Goal: Task Accomplishment & Management: Complete application form

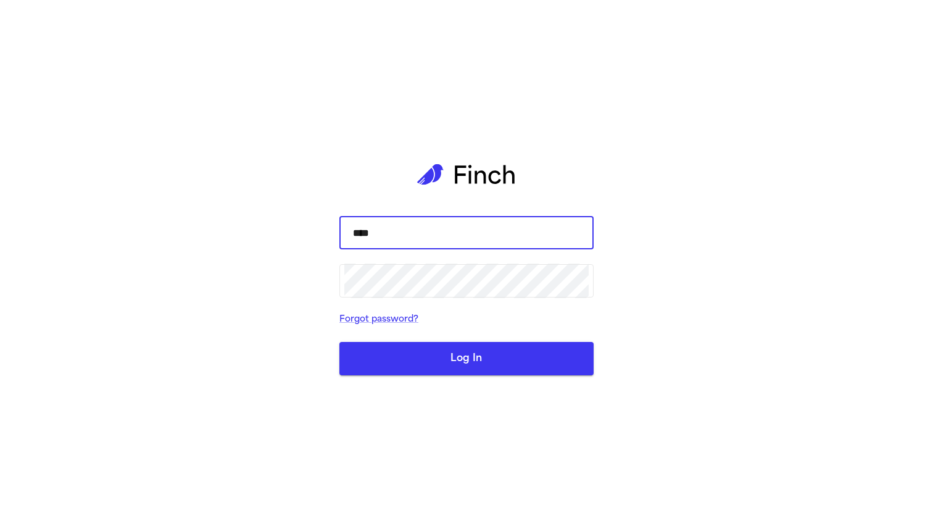
type input "*****"
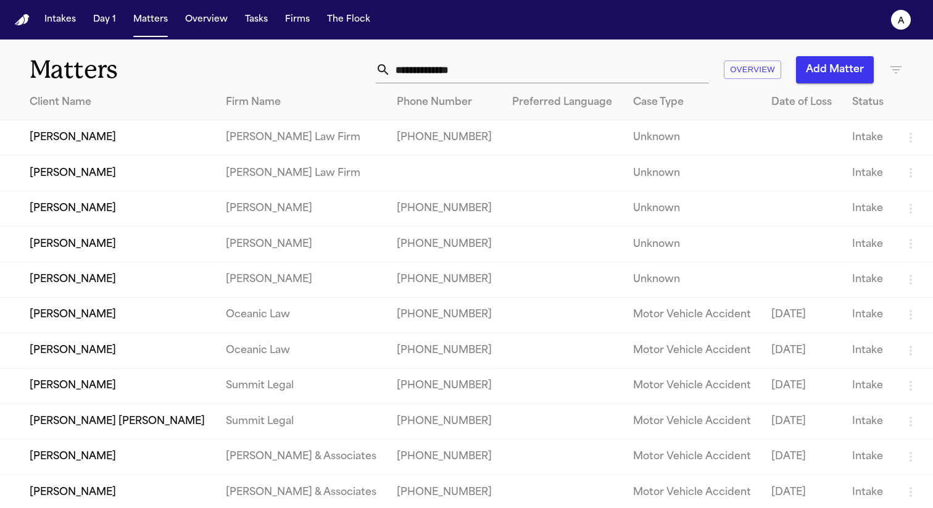
click at [81, 146] on td "[PERSON_NAME]" at bounding box center [108, 137] width 216 height 35
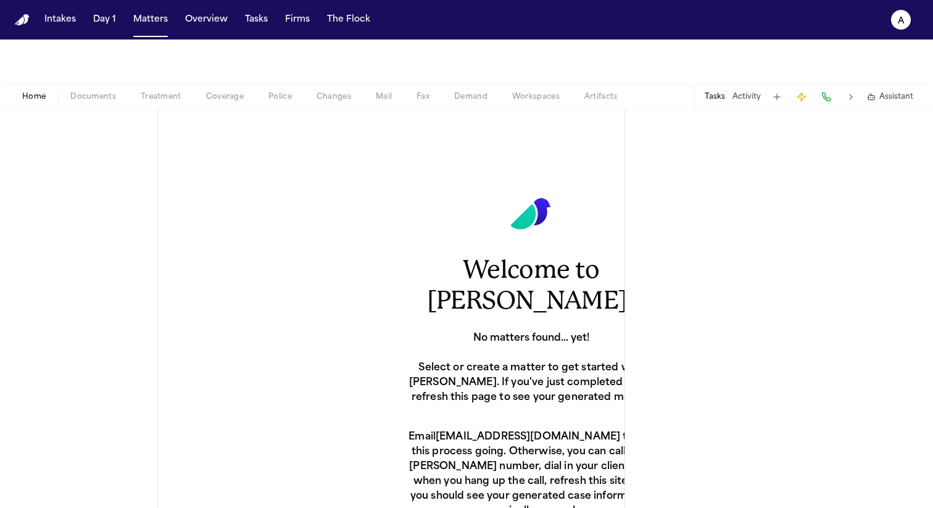
click at [174, 94] on span "Treatment" at bounding box center [161, 97] width 41 height 10
click at [173, 94] on span "Treatment" at bounding box center [161, 97] width 41 height 10
click at [214, 94] on span "Coverage" at bounding box center [225, 97] width 38 height 10
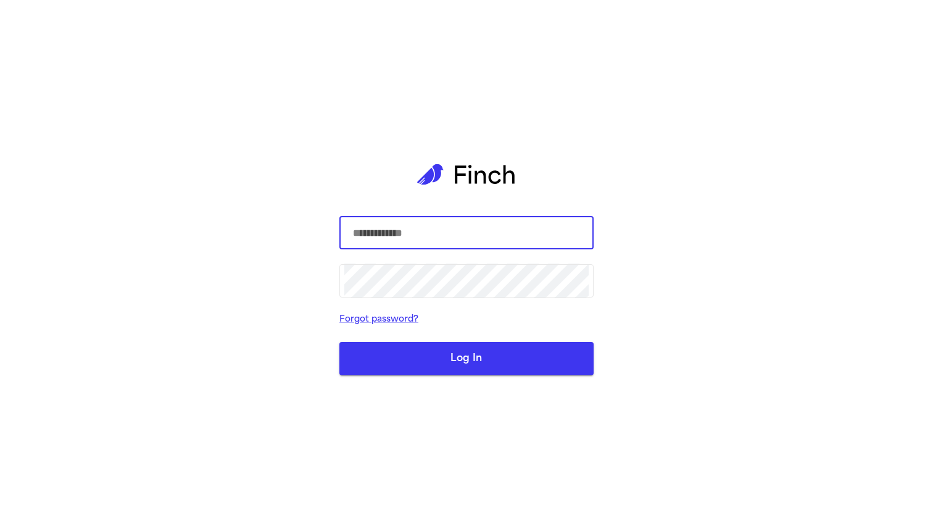
click at [495, 238] on input "text" at bounding box center [466, 232] width 244 height 35
type input "**********"
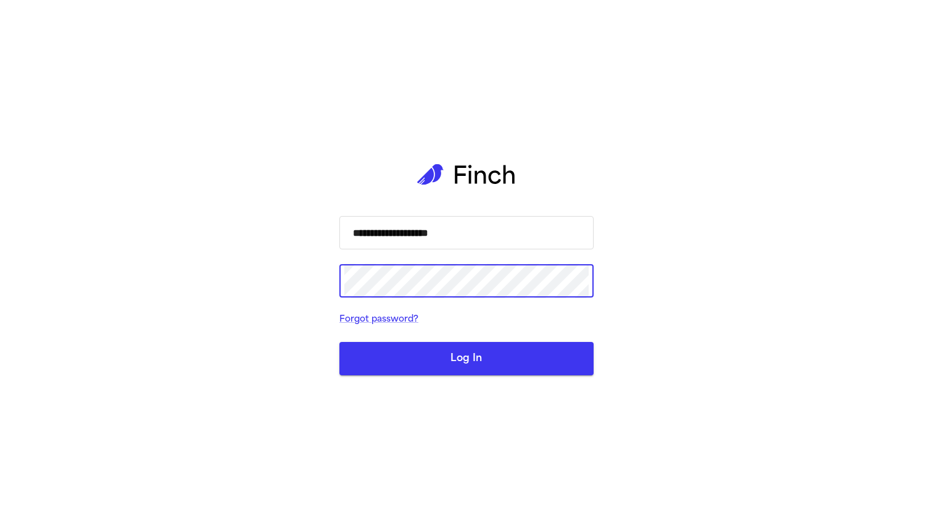
click at [339, 342] on button "Log In" at bounding box center [466, 358] width 254 height 33
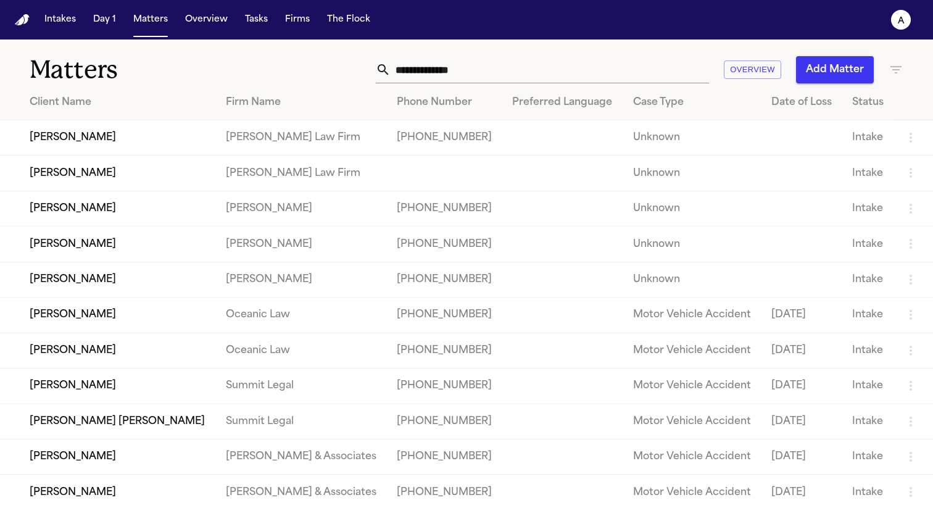
click at [96, 137] on td "JOSE SAAVEDRA REYES" at bounding box center [108, 137] width 216 height 35
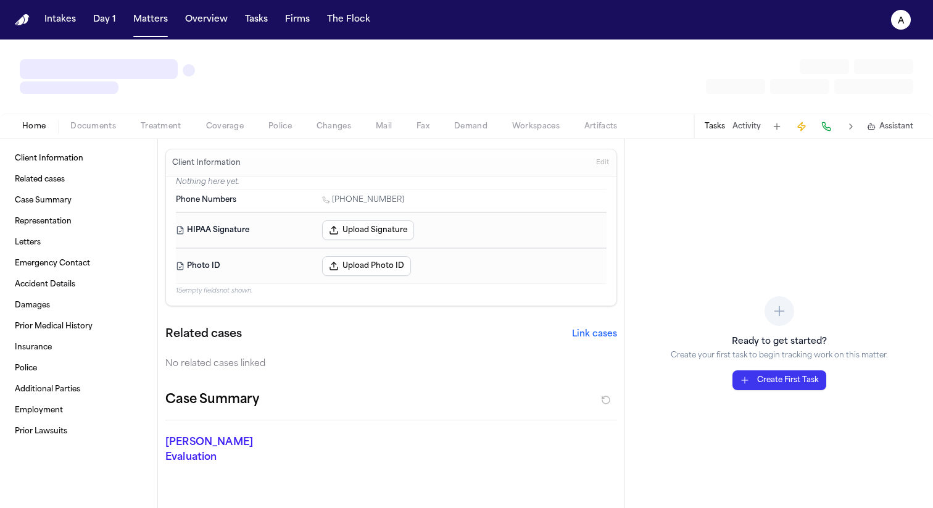
click at [173, 125] on span "Treatment" at bounding box center [161, 127] width 41 height 10
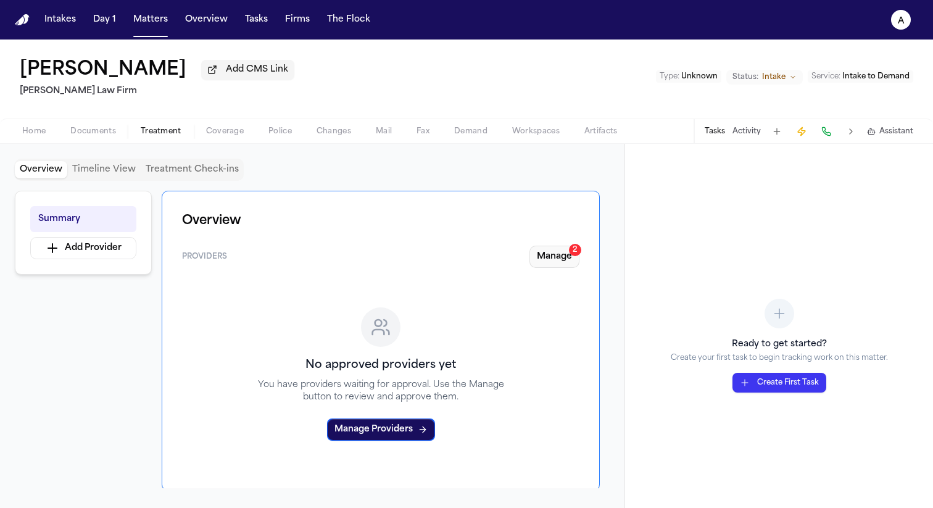
click at [561, 265] on button "Manage 2" at bounding box center [555, 257] width 50 height 22
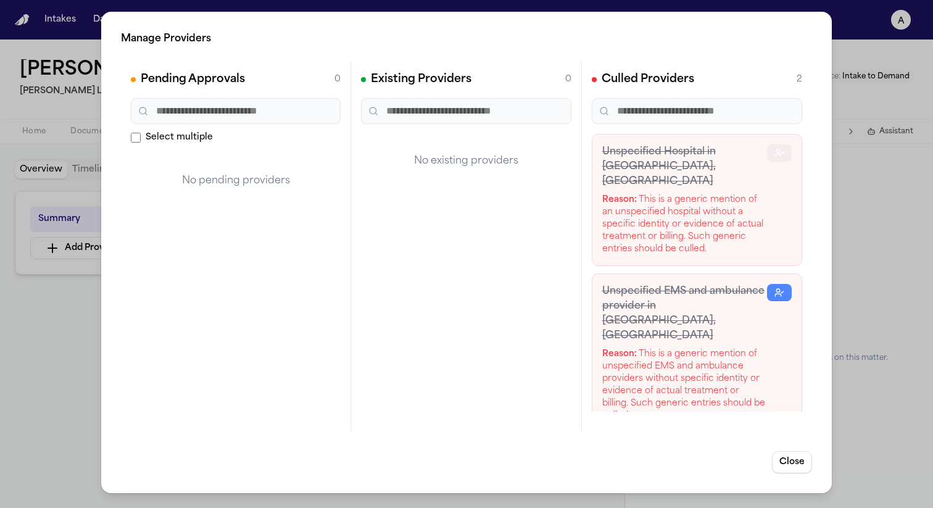
click at [780, 155] on icon "button" at bounding box center [780, 153] width 10 height 10
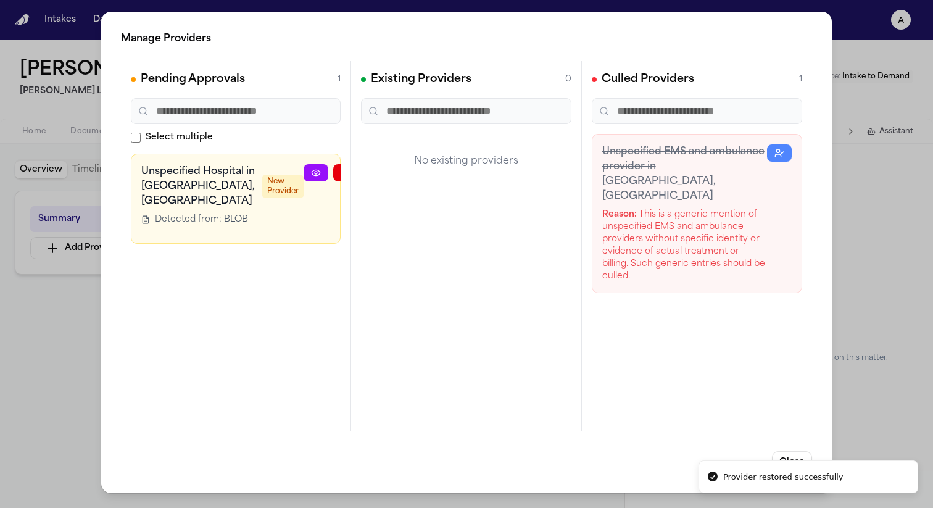
click at [152, 136] on span "Select multiple" at bounding box center [179, 137] width 67 height 12
click at [393, 173] on button "button" at bounding box center [405, 172] width 25 height 17
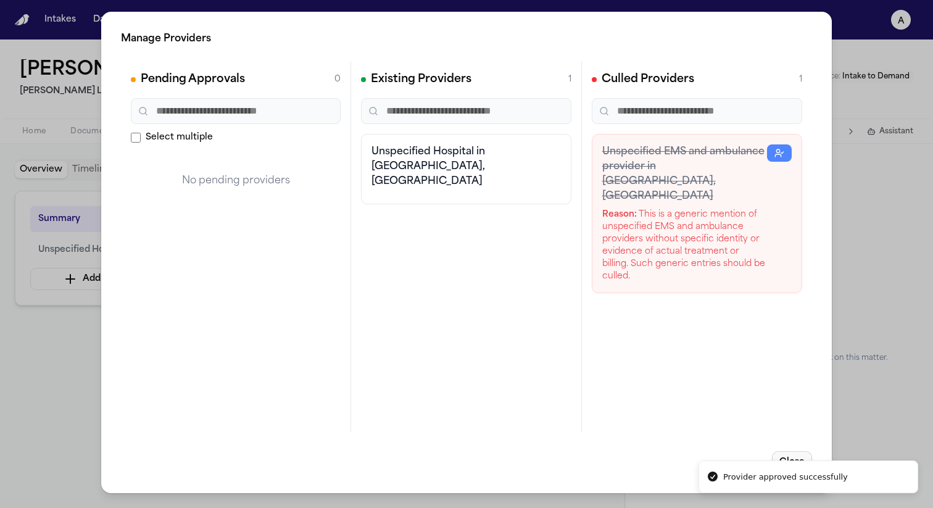
click at [780, 452] on button "Close" at bounding box center [792, 462] width 40 height 22
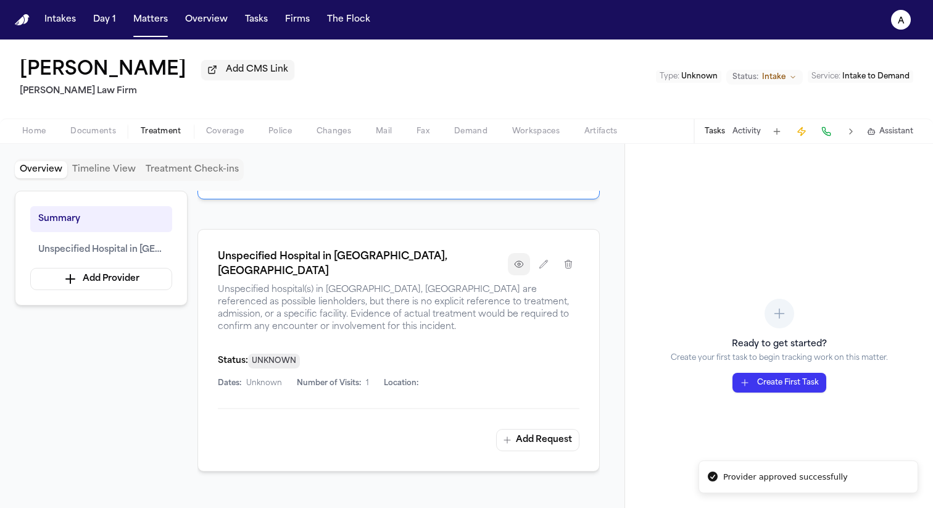
scroll to position [221, 0]
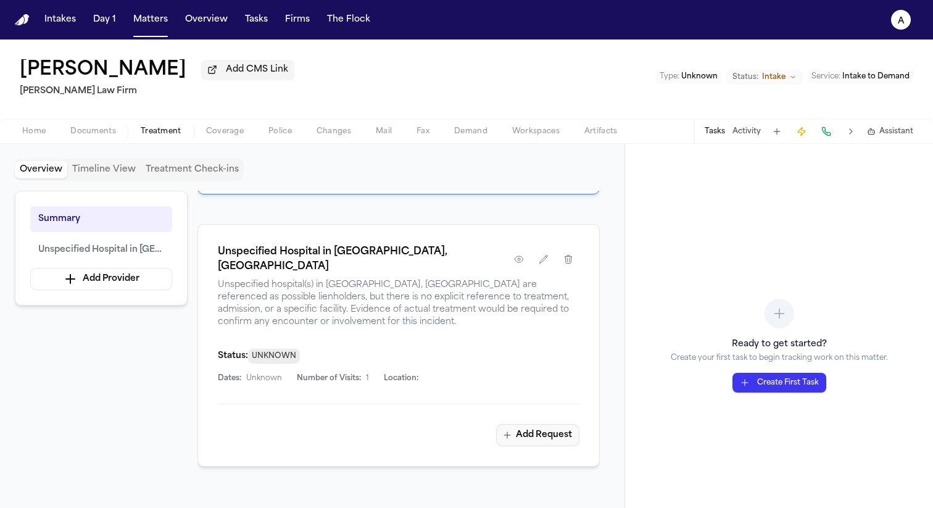
click at [550, 424] on button "Add Request" at bounding box center [537, 435] width 83 height 22
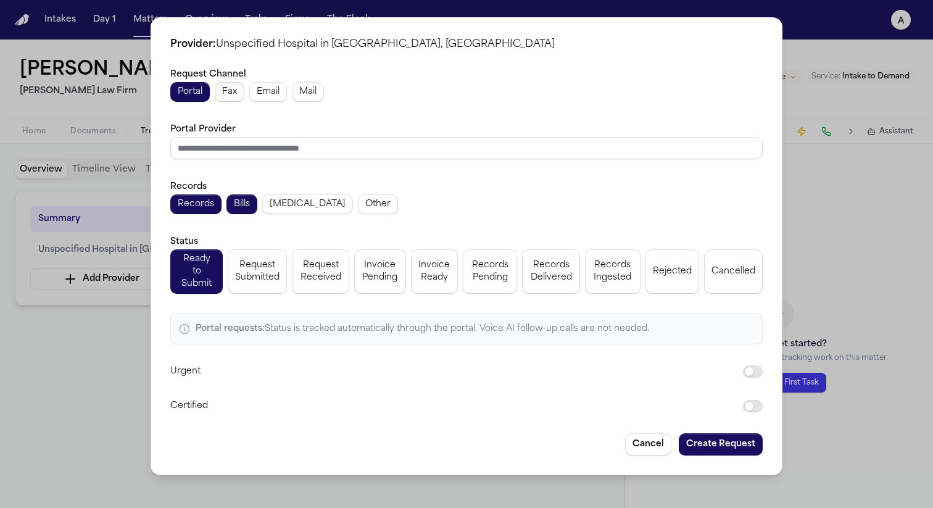
click at [238, 94] on button "Fax" at bounding box center [230, 92] width 30 height 20
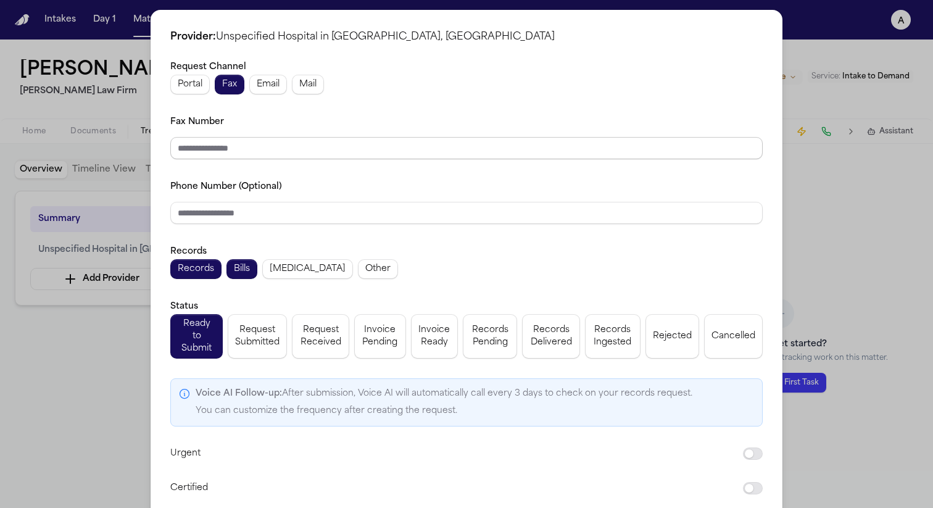
click at [230, 148] on input "Fax Number" at bounding box center [466, 148] width 593 height 22
type input "**********"
click at [265, 143] on input "**********" at bounding box center [466, 148] width 593 height 22
click at [292, 207] on input "Phone Number (Optional)" at bounding box center [466, 213] width 593 height 22
paste input "**********"
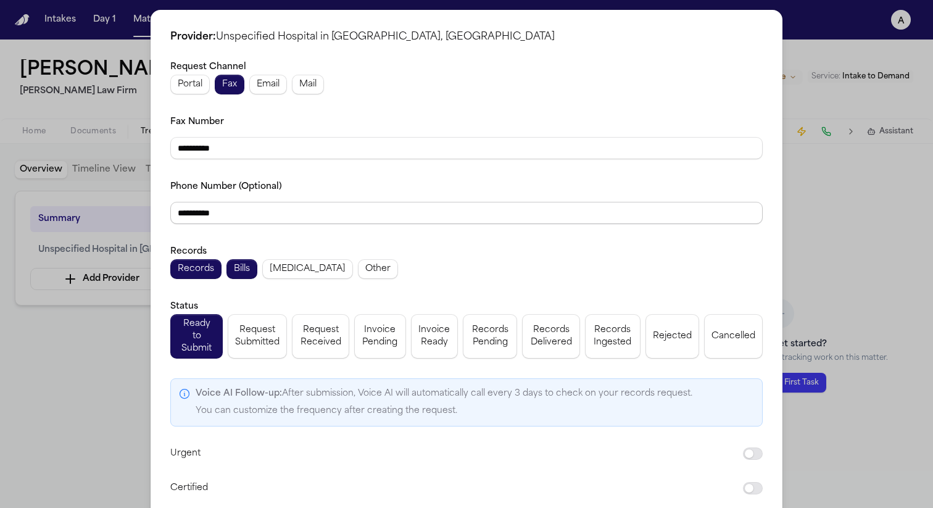
scroll to position [47, 0]
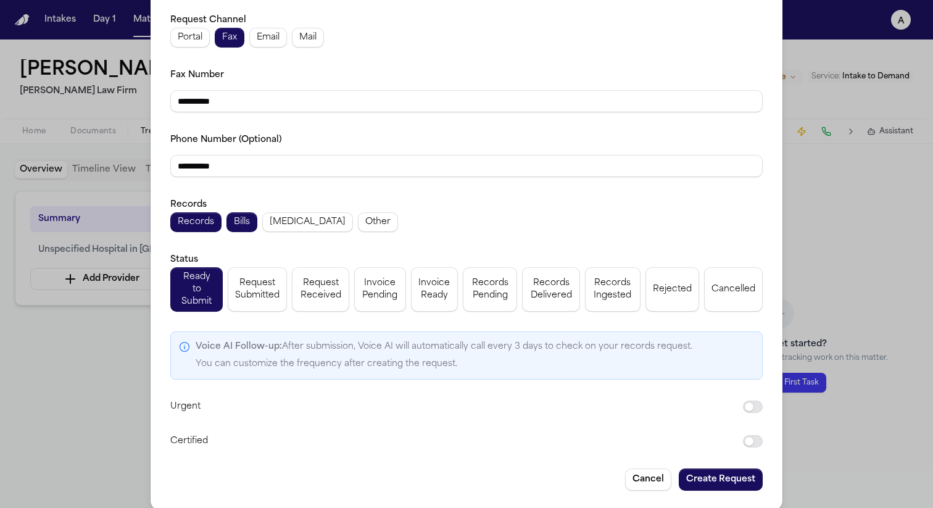
type input "**********"
click at [641, 472] on button "Cancel" at bounding box center [648, 479] width 46 height 22
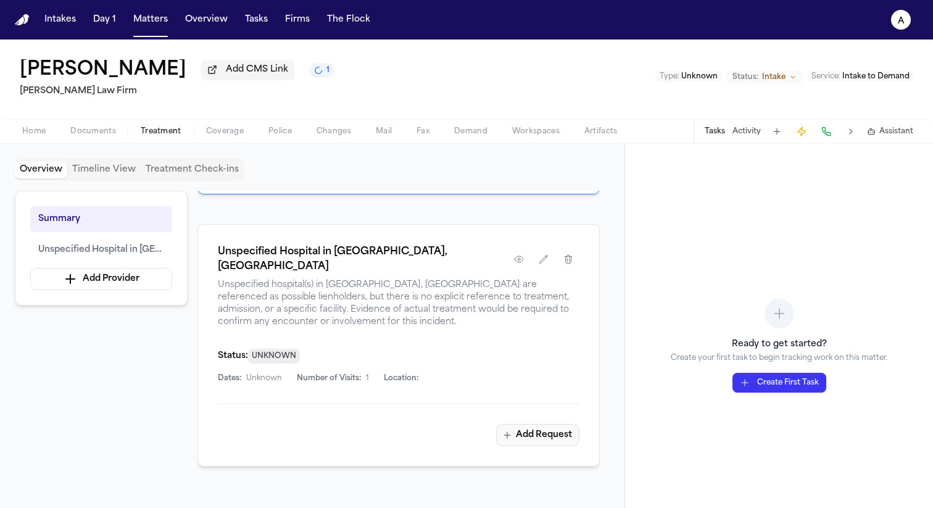
click at [524, 424] on button "Add Request" at bounding box center [537, 435] width 83 height 22
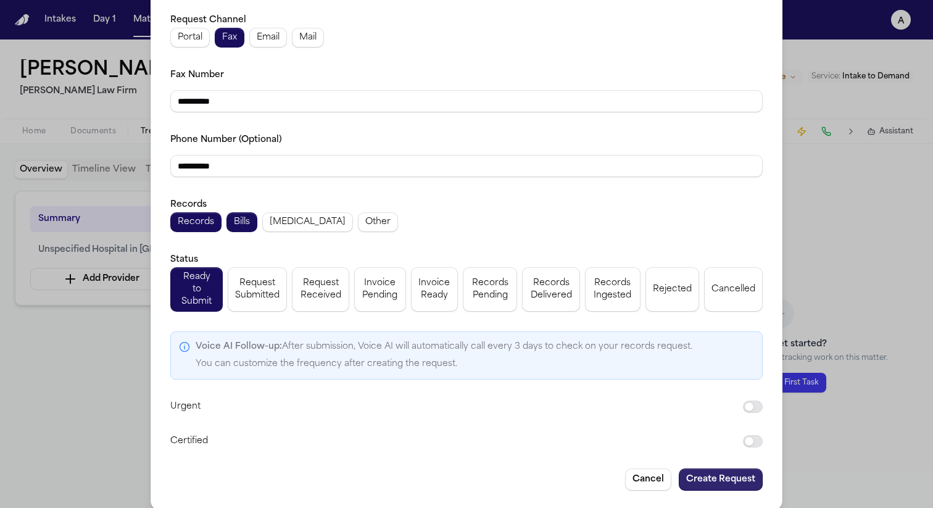
click at [707, 470] on button "Create Request" at bounding box center [721, 479] width 84 height 22
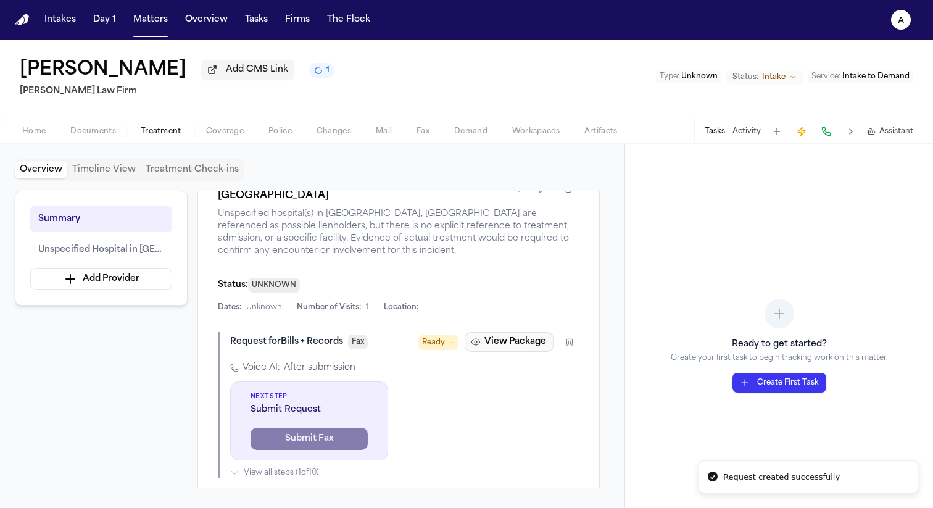
scroll to position [368, 0]
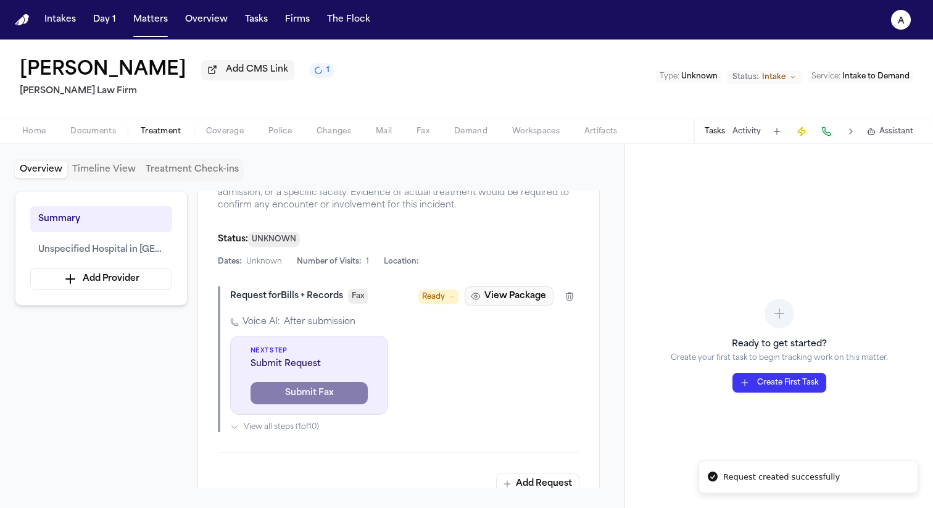
click at [510, 286] on button "View Package" at bounding box center [509, 296] width 89 height 20
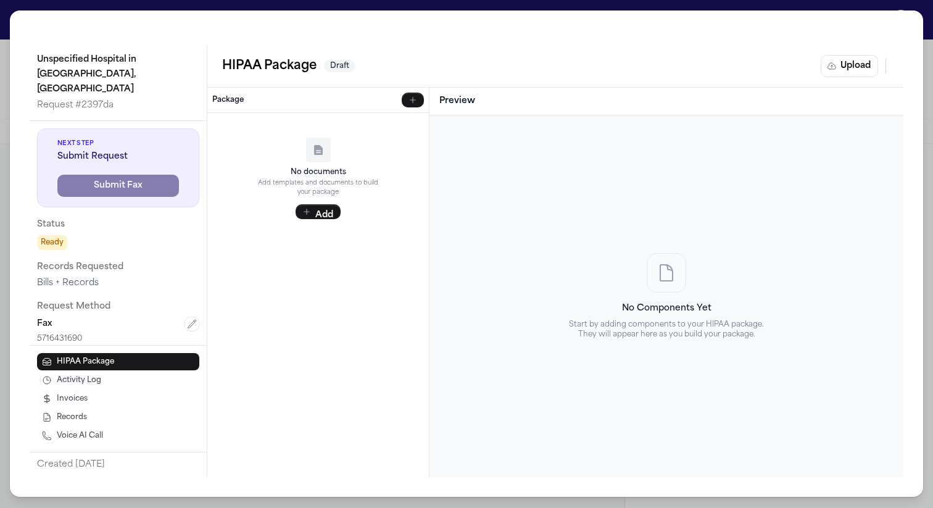
scroll to position [89, 0]
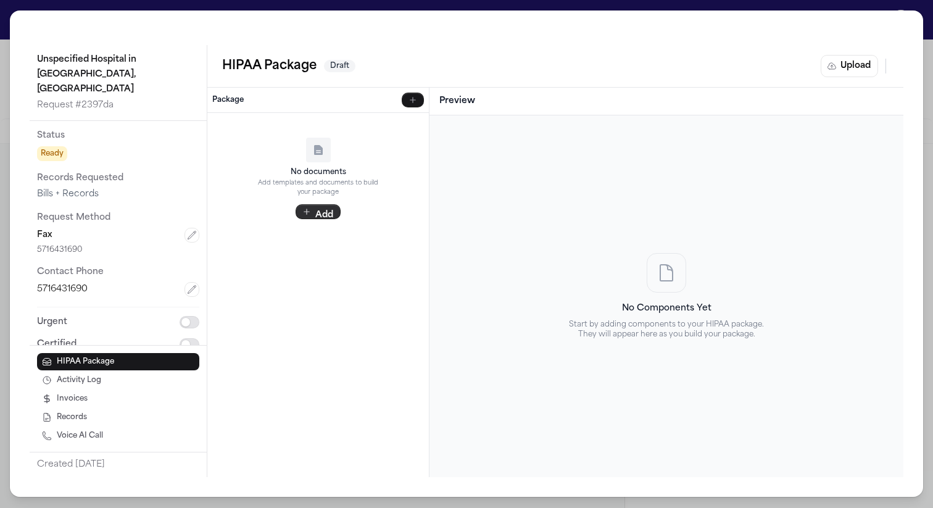
click at [324, 208] on button "Add" at bounding box center [318, 211] width 45 height 15
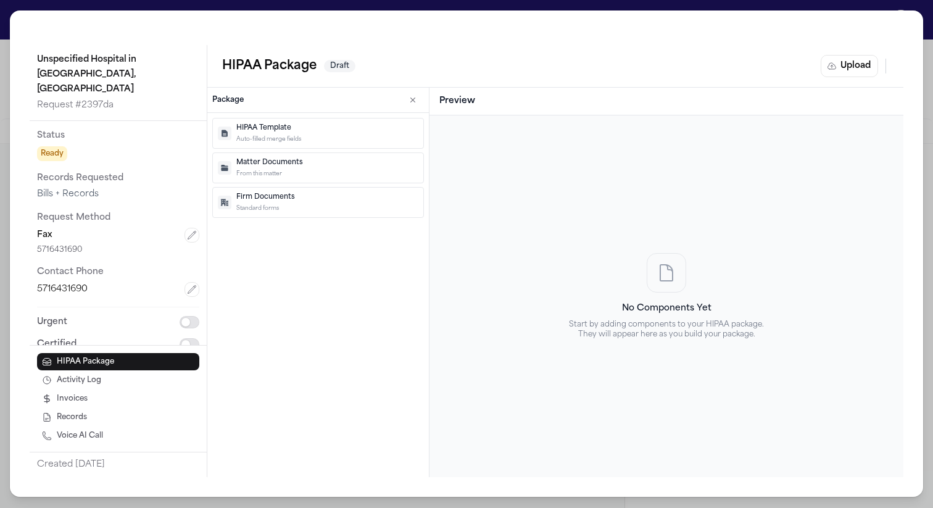
click at [330, 129] on p "HIPAA Template" at bounding box center [327, 128] width 182 height 10
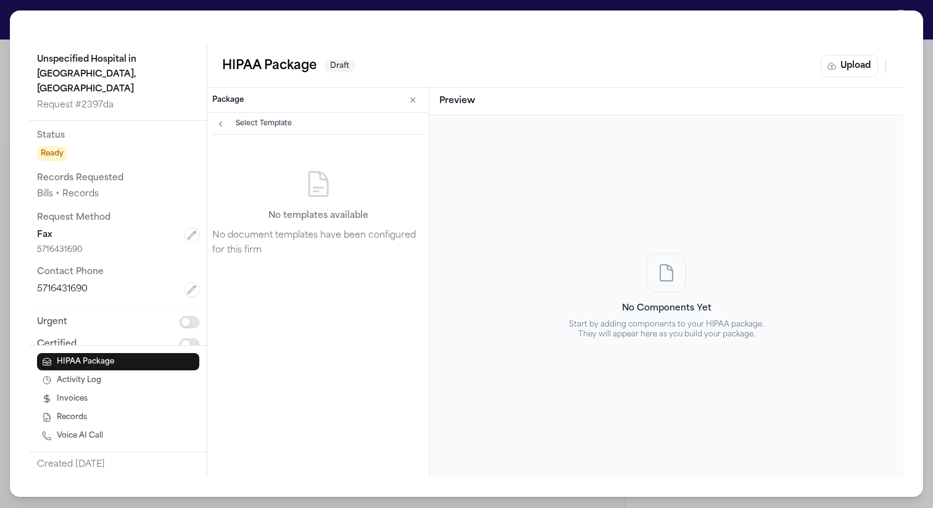
click at [227, 124] on button "button" at bounding box center [221, 124] width 22 height 12
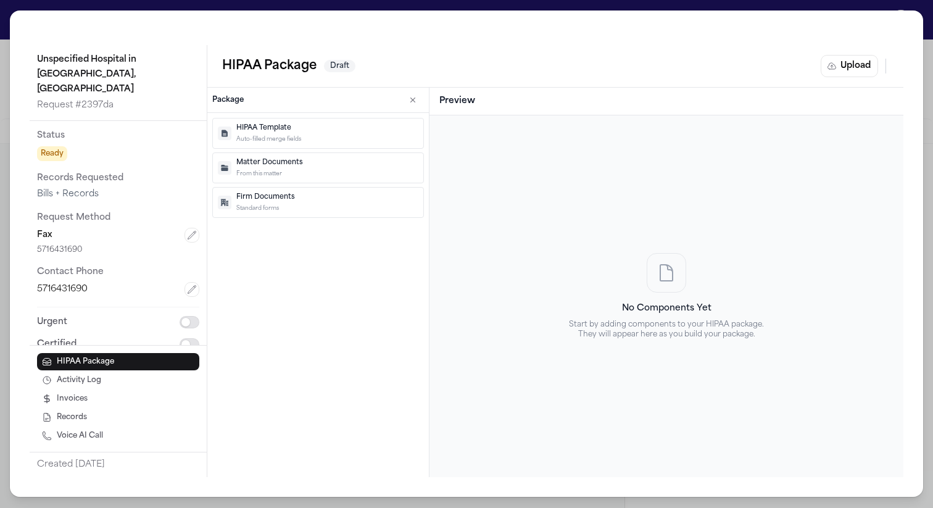
click at [266, 165] on p "Matter Documents" at bounding box center [327, 163] width 182 height 10
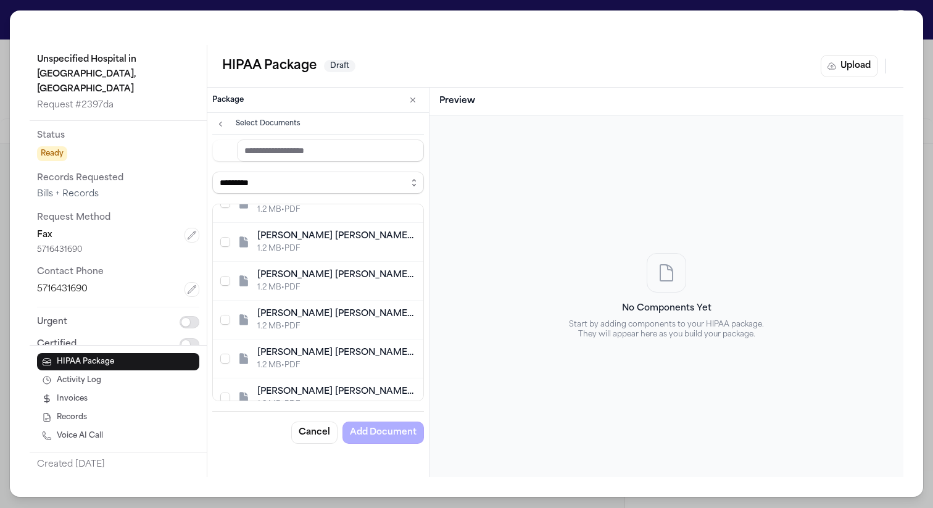
scroll to position [0, 0]
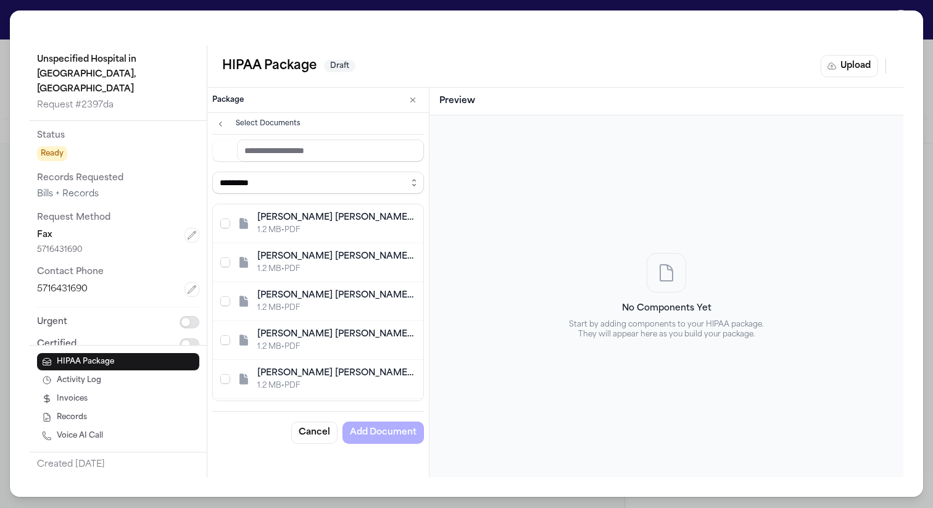
click at [232, 122] on div "Select Documents" at bounding box center [318, 126] width 212 height 17
click at [226, 122] on button "button" at bounding box center [221, 124] width 22 height 12
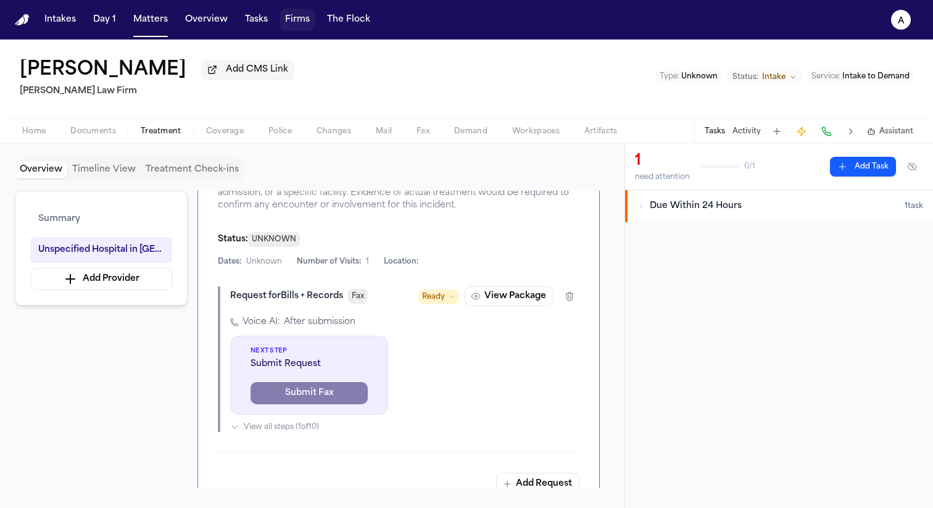
click at [291, 17] on button "Firms" at bounding box center [297, 20] width 35 height 22
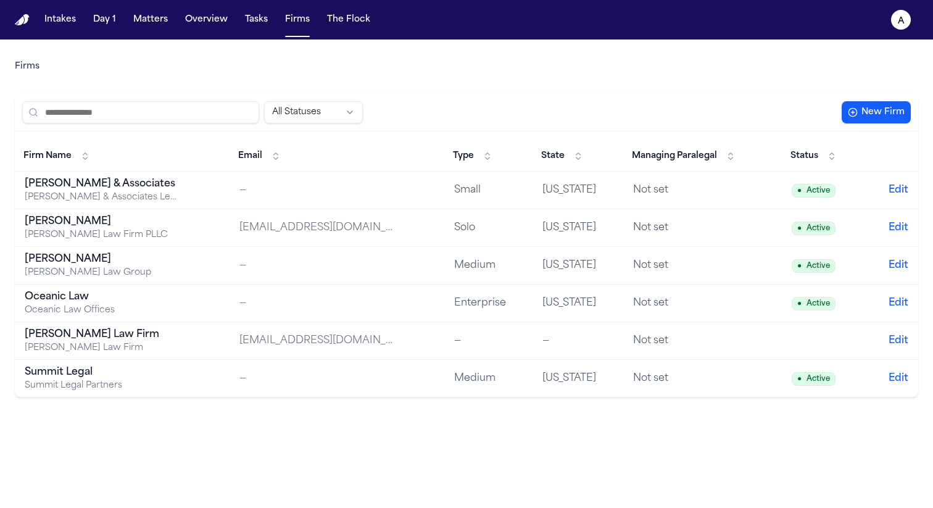
click at [92, 344] on div "Ruy Mireles Law Firm" at bounding box center [102, 348] width 154 height 12
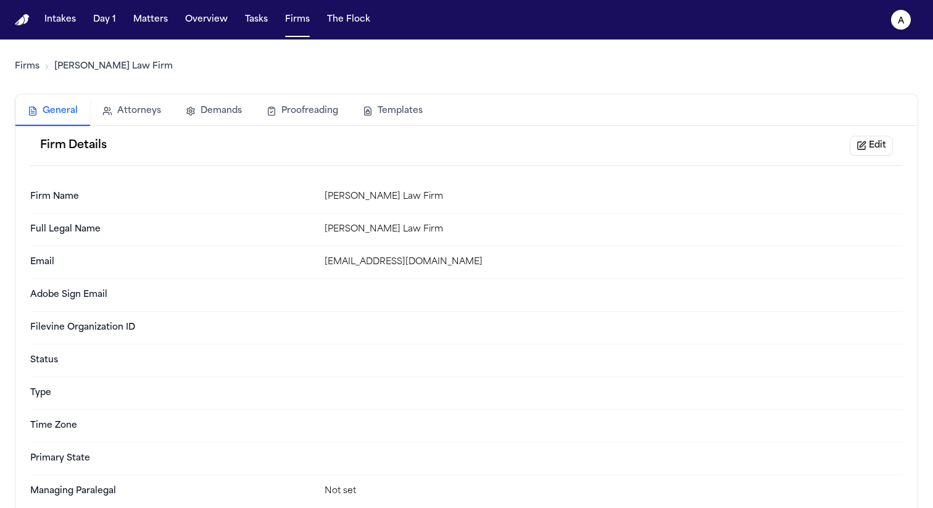
click at [380, 109] on button "Templates" at bounding box center [393, 111] width 85 height 27
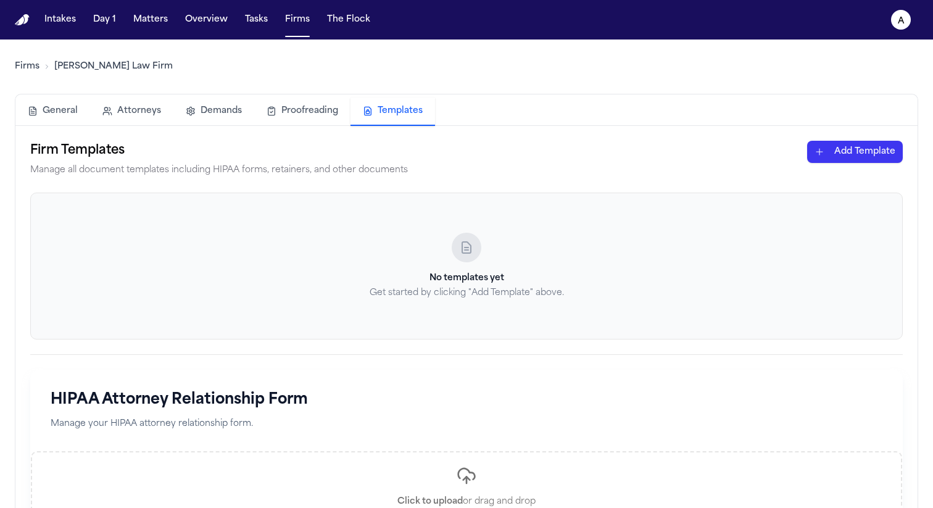
click at [829, 155] on html "Intakes Day 1 Matters Overview Tasks Firms The Flock a Firms Ruy Mireles Law Fi…" at bounding box center [466, 254] width 933 height 508
click at [815, 184] on div "HIPAA Cover Sheet" at bounding box center [834, 178] width 132 height 20
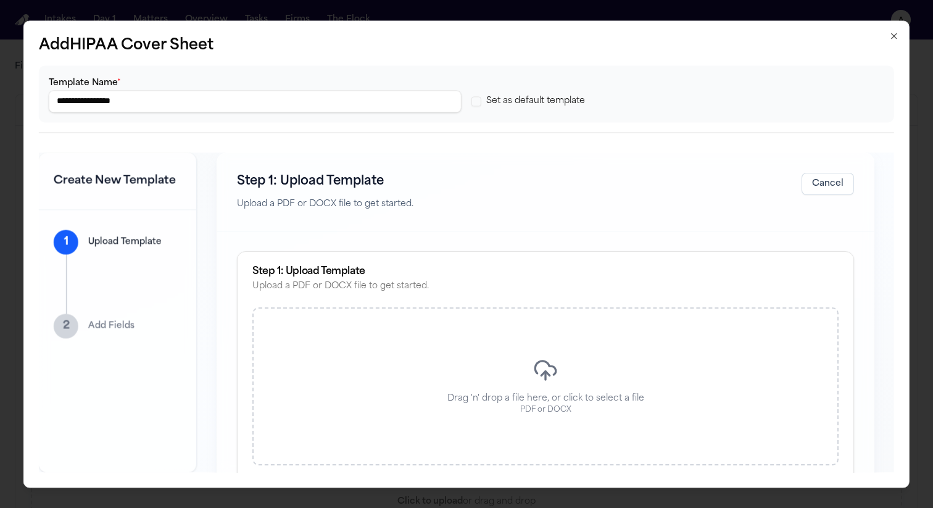
click at [346, 361] on div "Drag 'n' drop a file here, or click to select a file PDF or DOCX" at bounding box center [545, 387] width 586 height 158
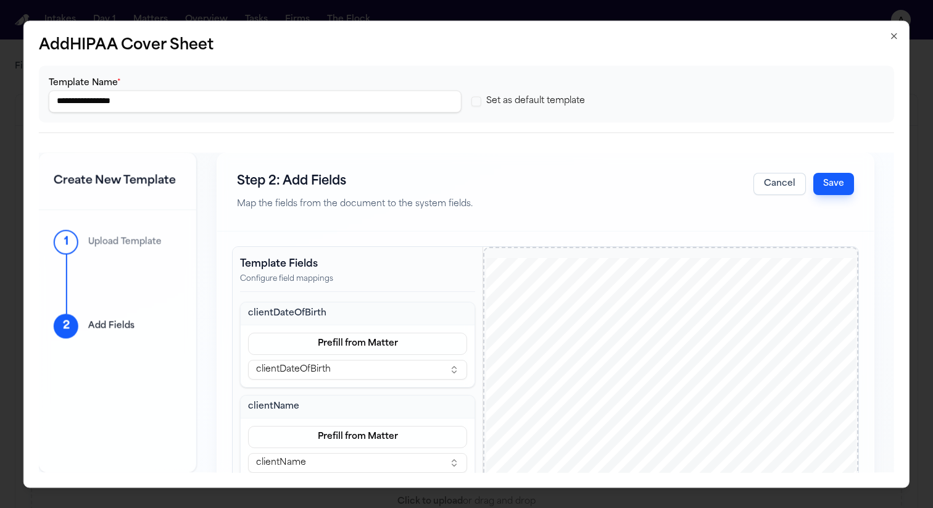
click at [817, 188] on button "Save" at bounding box center [833, 184] width 41 height 22
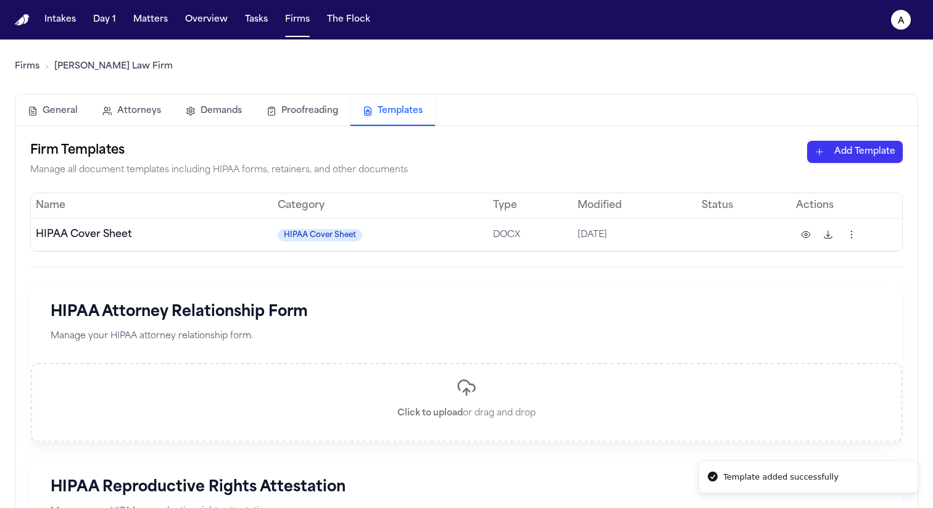
click at [868, 159] on html "Template added successfully Intakes Day 1 Matters Overview Tasks Firms The Floc…" at bounding box center [466, 254] width 933 height 508
click at [841, 204] on div "HIPAA Authorization" at bounding box center [834, 198] width 132 height 20
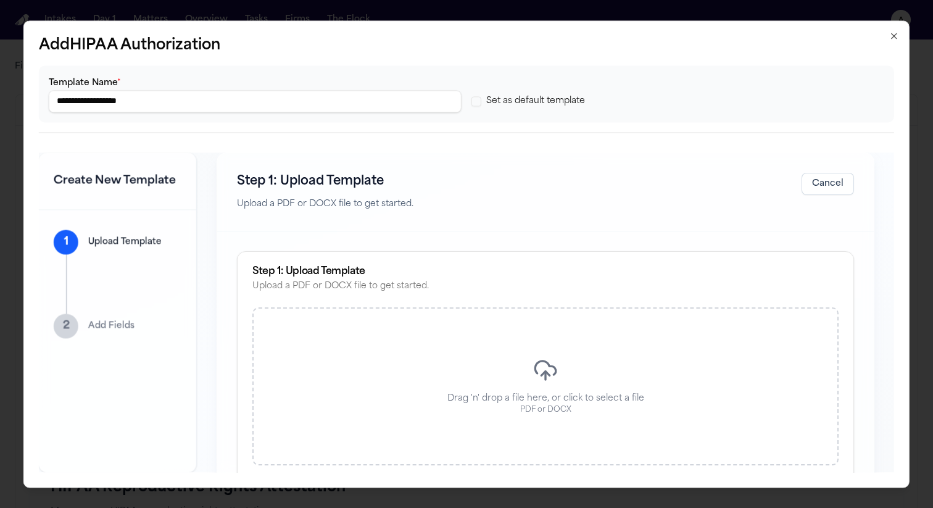
click at [610, 420] on div "Drag 'n' drop a file here, or click to select a file PDF or DOCX" at bounding box center [545, 387] width 586 height 158
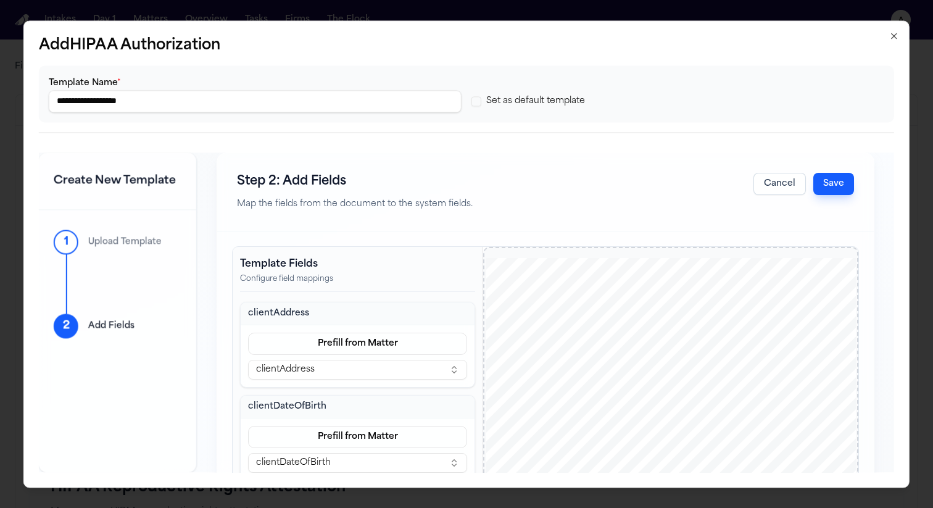
click at [813, 180] on button "Save" at bounding box center [833, 184] width 41 height 22
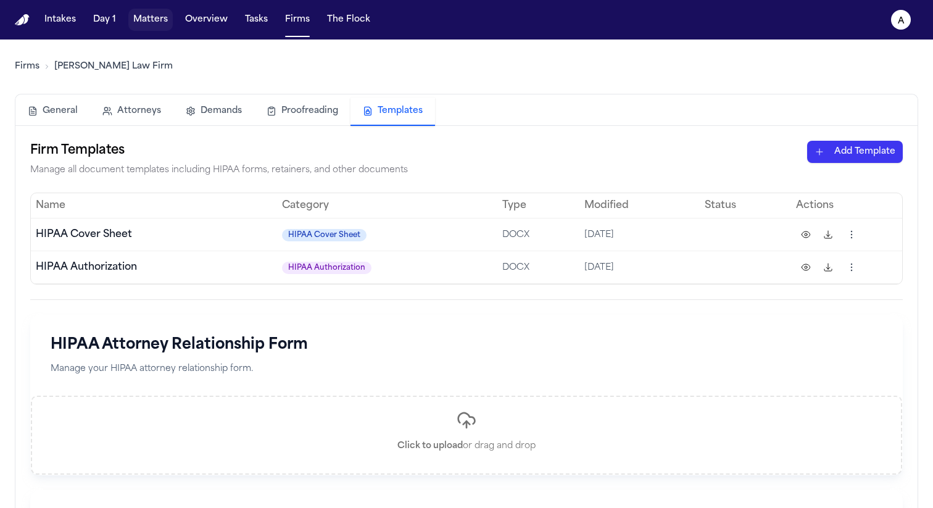
click at [151, 22] on button "Matters" at bounding box center [150, 20] width 44 height 22
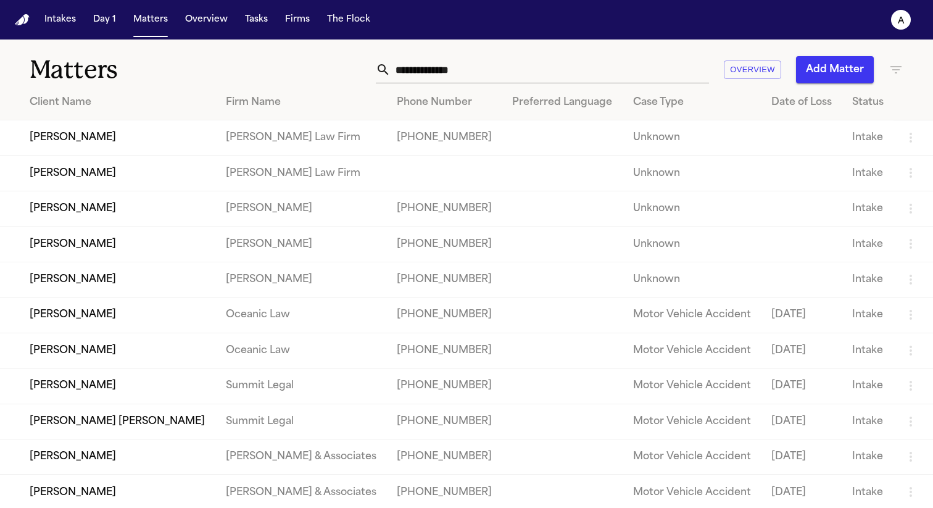
click at [138, 136] on td "JOSE SAAVEDRA REYES" at bounding box center [108, 137] width 216 height 35
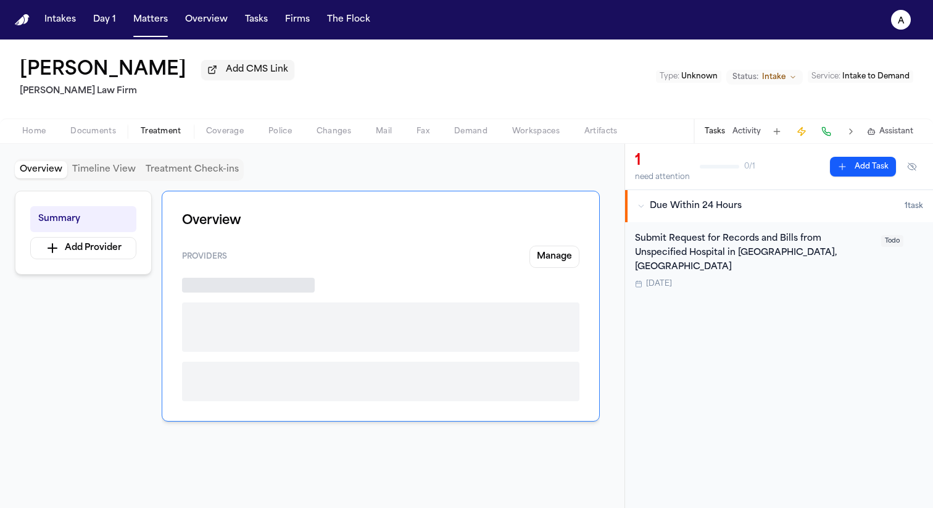
click at [168, 139] on span "button" at bounding box center [161, 138] width 56 height 1
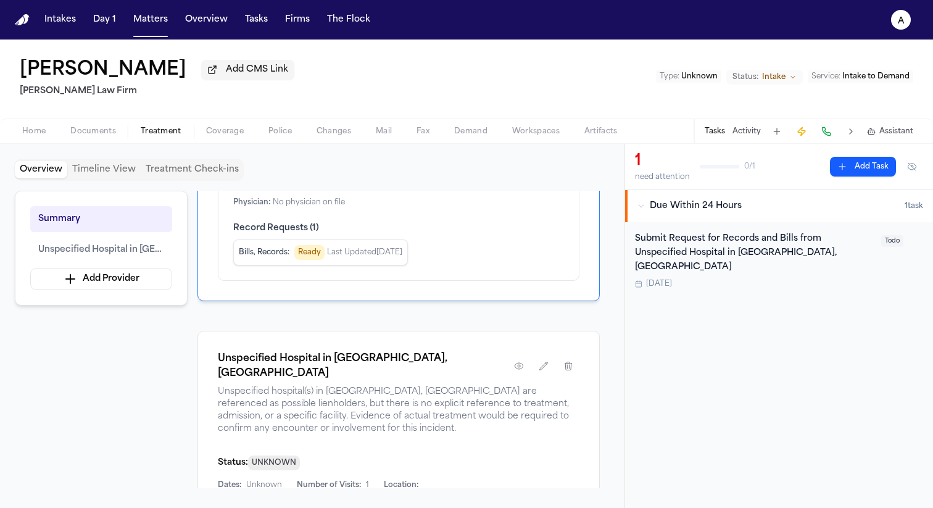
scroll to position [254, 0]
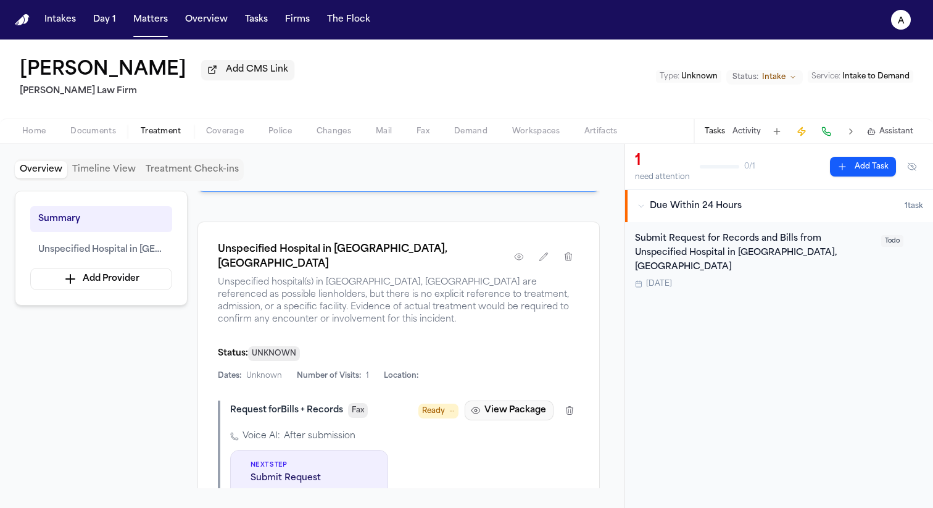
click at [533, 401] on button "View Package" at bounding box center [509, 411] width 89 height 20
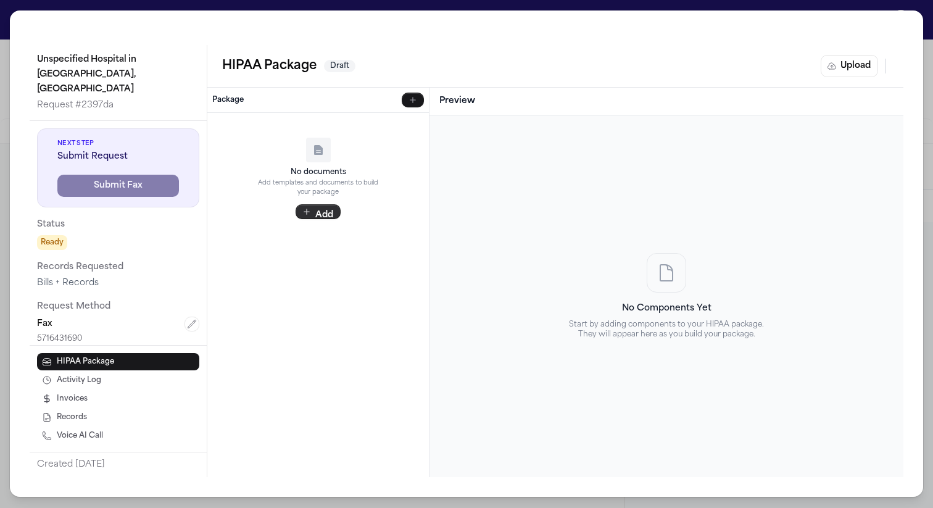
click at [331, 218] on button "Add" at bounding box center [318, 211] width 45 height 15
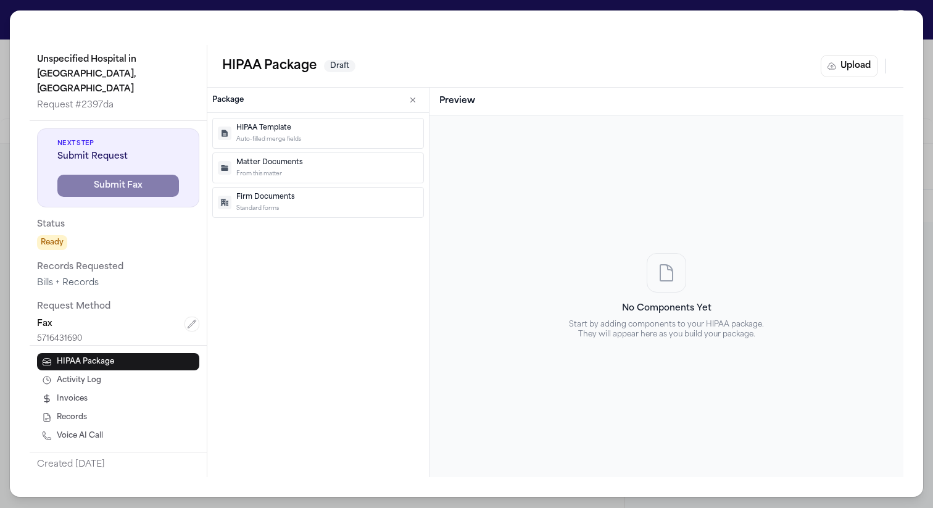
click at [316, 130] on p "HIPAA Template" at bounding box center [327, 128] width 182 height 10
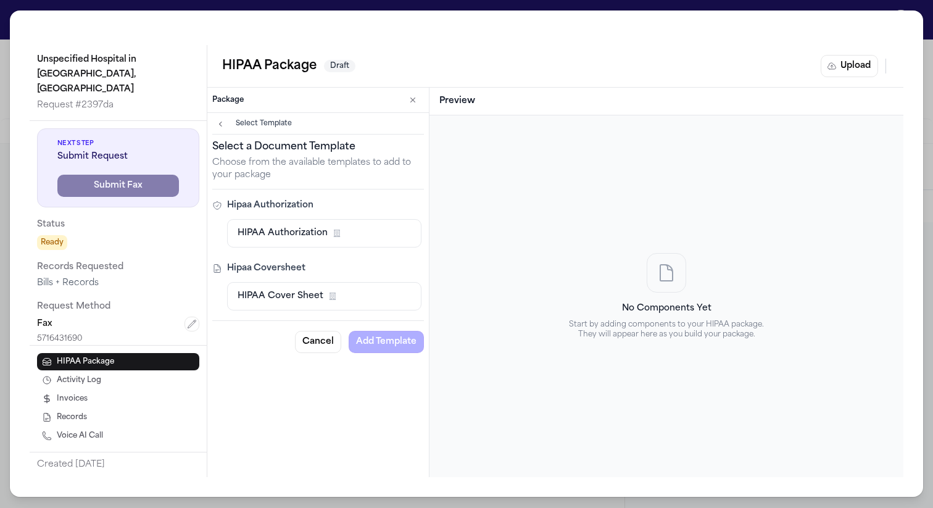
click at [356, 247] on button "HIPAA Authorization Firm Template" at bounding box center [324, 233] width 194 height 28
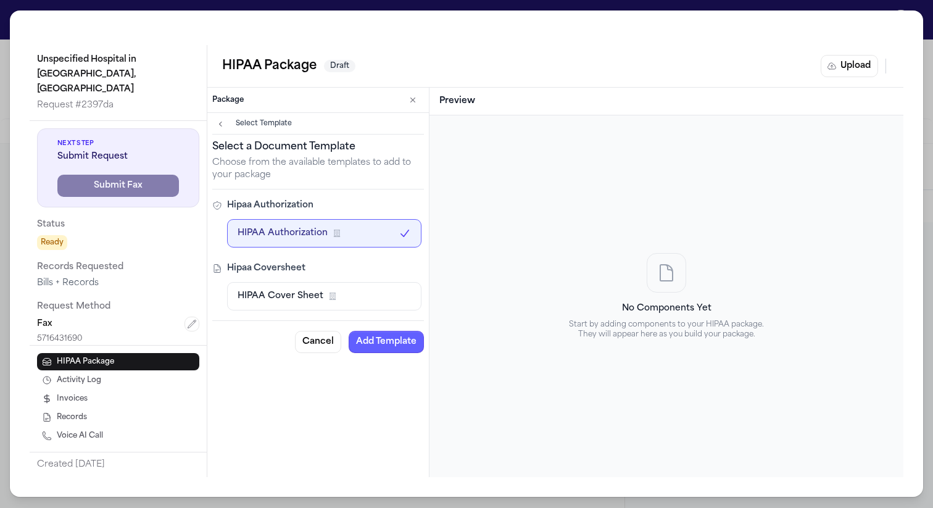
click at [258, 115] on div "Select Template Select a Document Template Choose from the available templates …" at bounding box center [318, 235] width 222 height 245
click at [222, 127] on icon "button" at bounding box center [221, 124] width 10 height 10
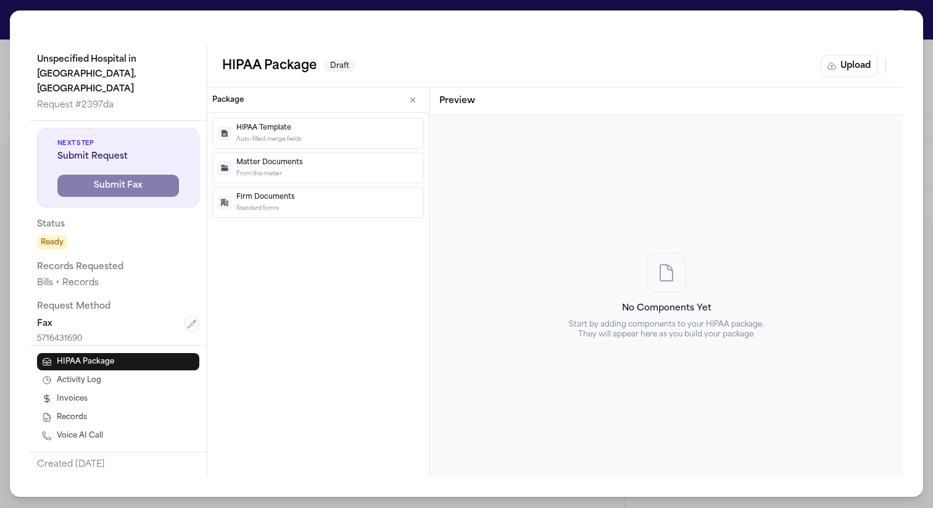
click at [310, 136] on p "Auto-filled merge fields" at bounding box center [327, 139] width 182 height 9
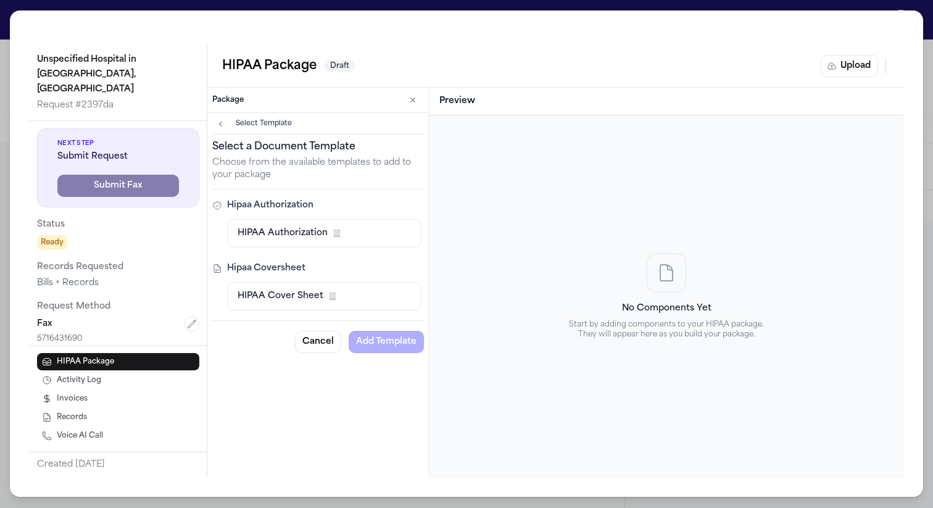
click at [303, 230] on span "HIPAA Authorization" at bounding box center [283, 233] width 90 height 12
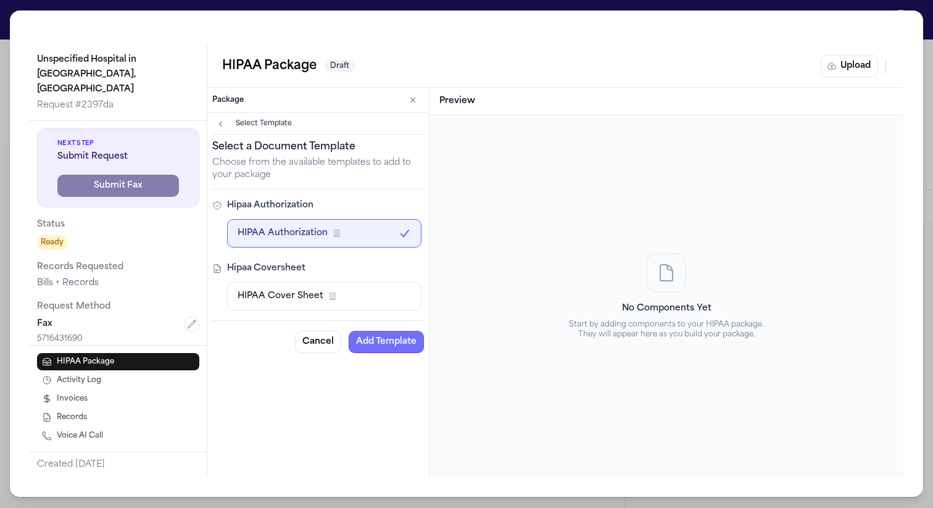
click at [378, 338] on button "Add Template" at bounding box center [386, 342] width 75 height 22
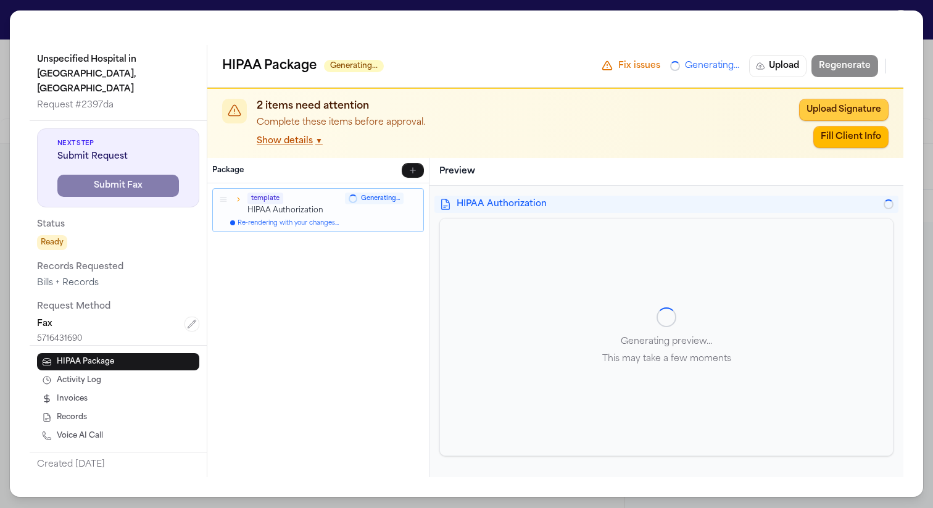
click at [823, 116] on button "Upload Signature" at bounding box center [843, 110] width 89 height 22
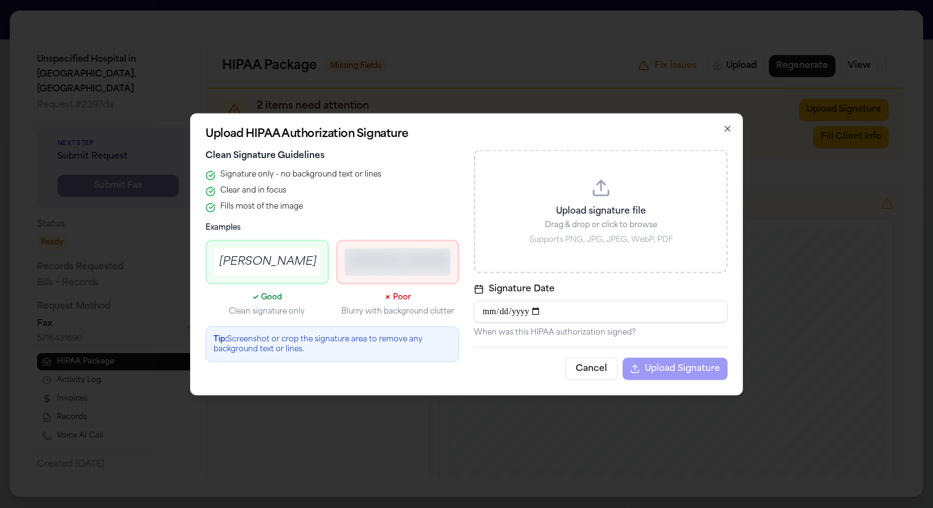
click at [676, 186] on div "Upload signature file Drag & drop or click to browse Supports PNG, JPG, JPEG, W…" at bounding box center [601, 210] width 254 height 123
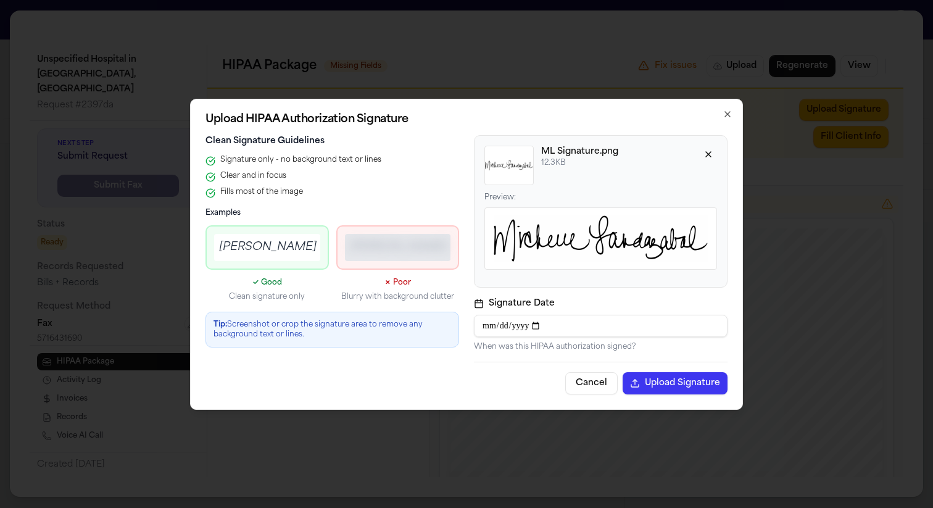
click at [670, 389] on button "Upload Signature" at bounding box center [675, 383] width 105 height 22
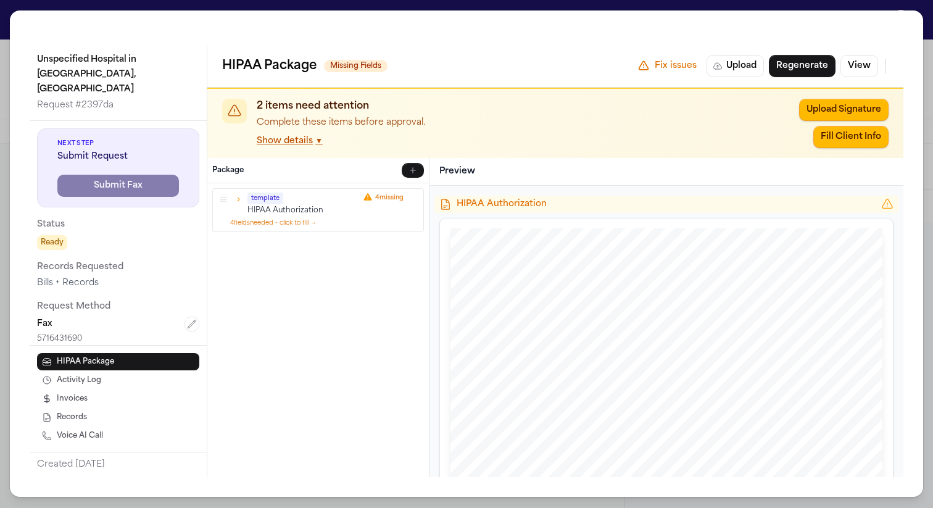
click at [282, 147] on button "Show details ▼" at bounding box center [290, 141] width 66 height 12
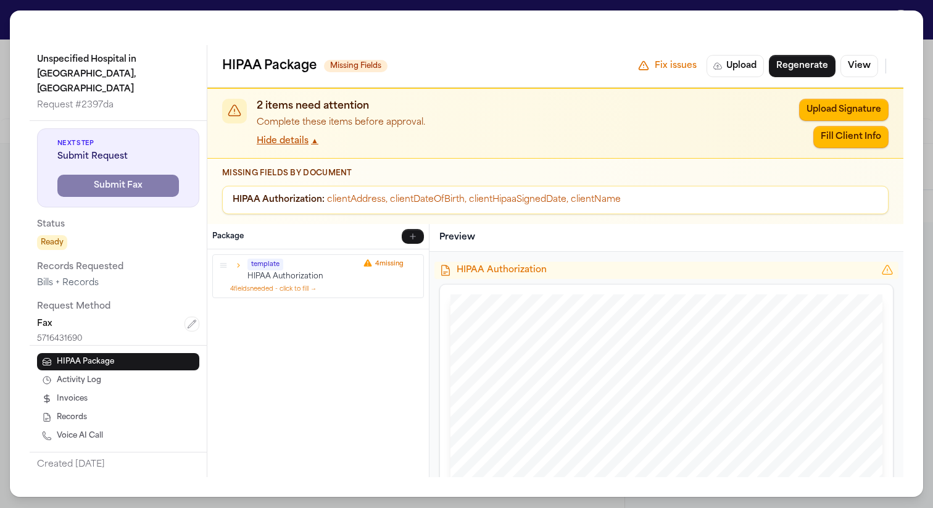
click at [239, 267] on icon "button" at bounding box center [238, 265] width 9 height 9
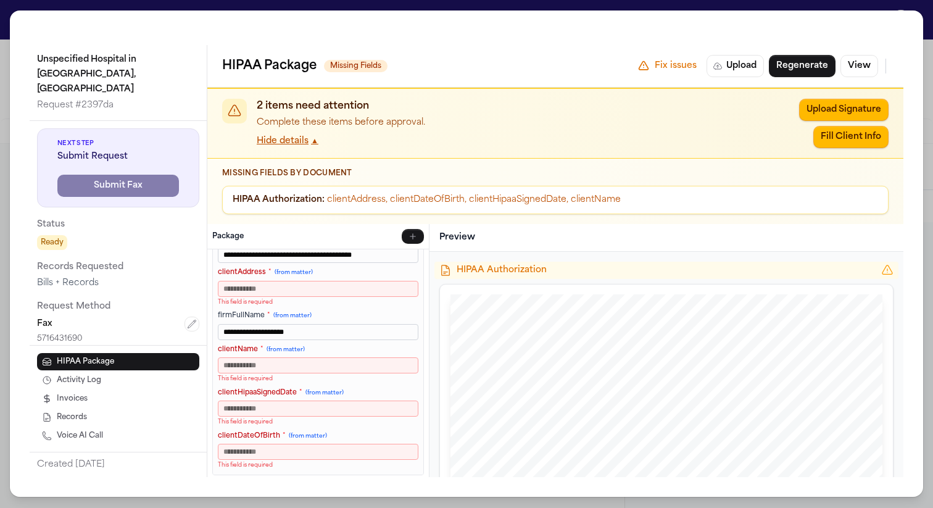
scroll to position [60, 0]
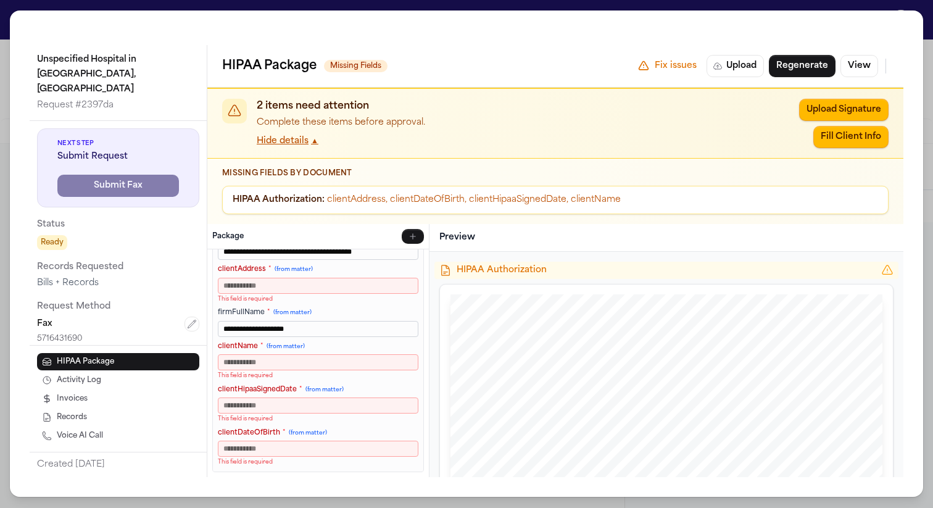
click at [300, 284] on input "clientAddress * (from matter)" at bounding box center [318, 285] width 201 height 16
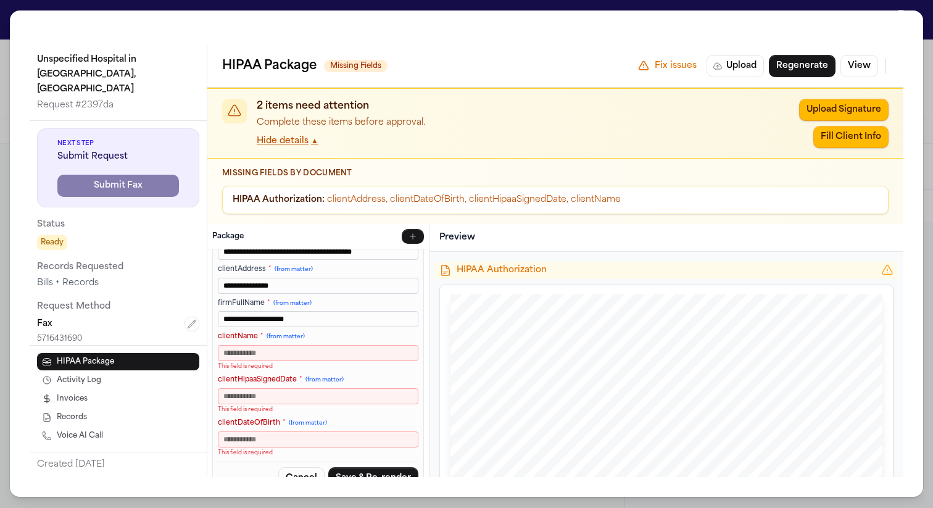
type input "**********"
click at [270, 352] on input "clientName * (from matter)" at bounding box center [318, 352] width 201 height 16
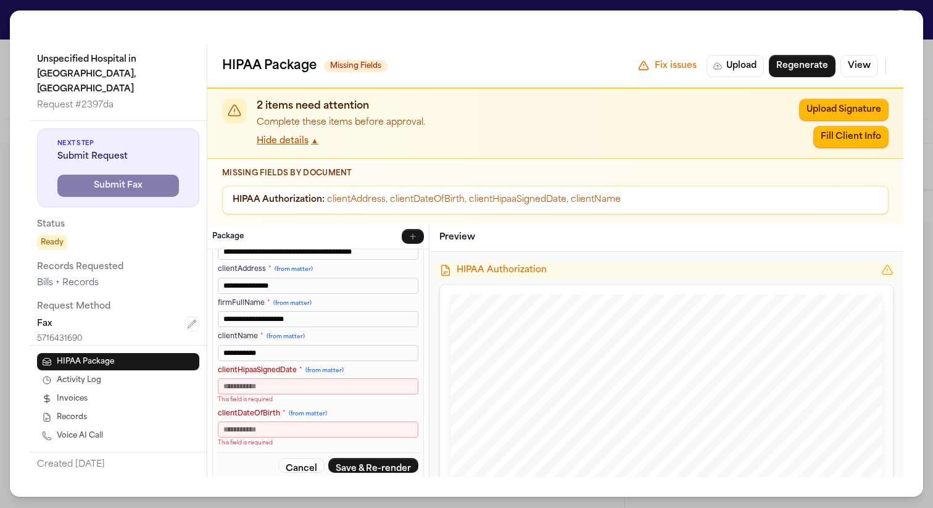
type input "**********"
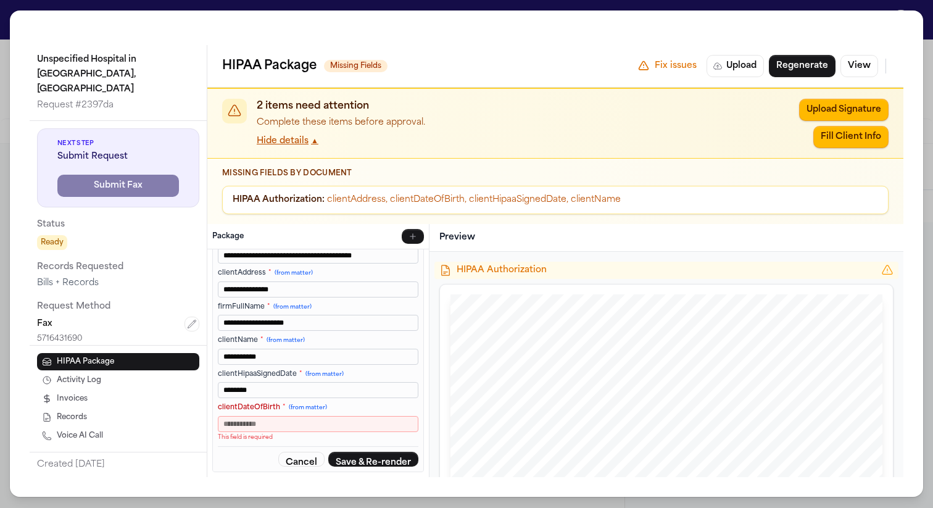
type input "********"
click at [262, 422] on input "clientDateOfBirth * (from matter)" at bounding box center [318, 423] width 201 height 16
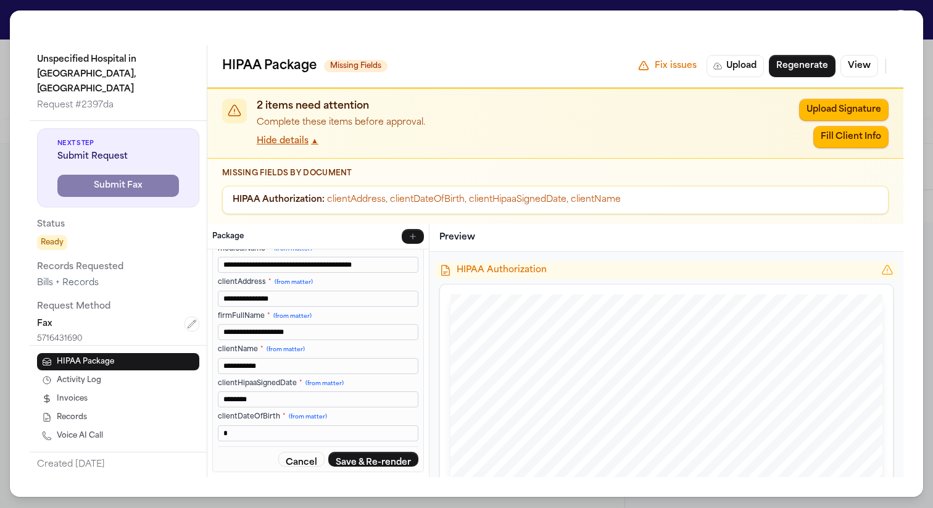
scroll to position [47, 0]
type input "**********"
click at [361, 460] on button "Save & Re-render" at bounding box center [373, 458] width 90 height 15
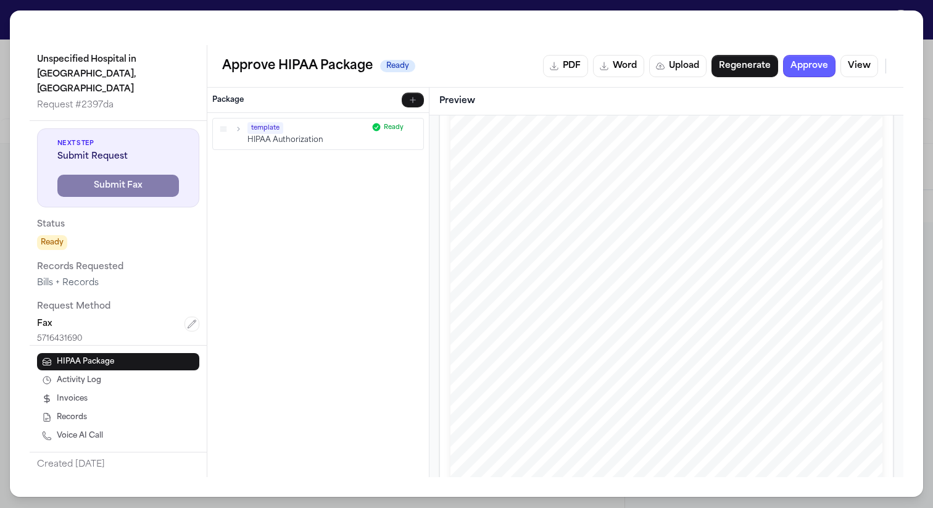
scroll to position [0, 0]
click at [227, 126] on icon "button" at bounding box center [223, 129] width 9 height 9
click at [406, 99] on button "button" at bounding box center [413, 100] width 22 height 15
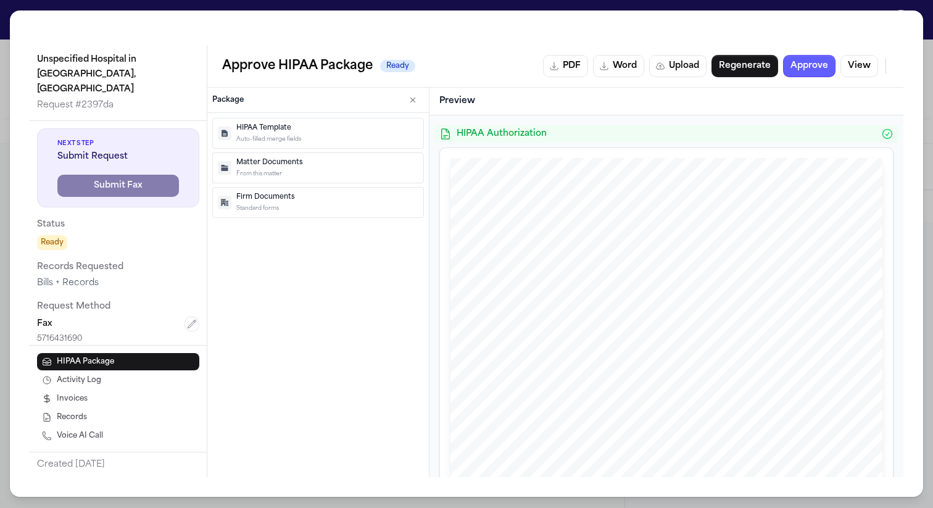
click at [291, 203] on div "Firm Documents Standard forms" at bounding box center [327, 203] width 182 height 20
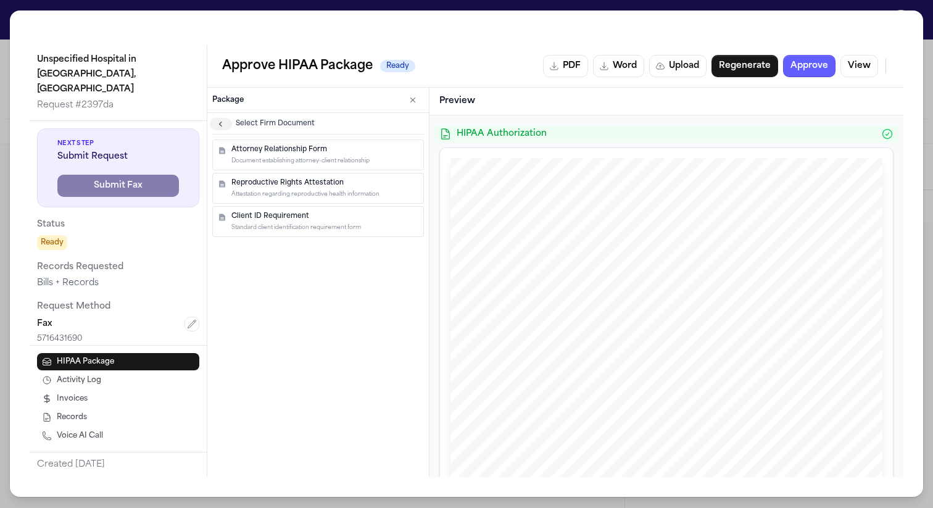
click at [220, 124] on icon "button" at bounding box center [221, 124] width 10 height 10
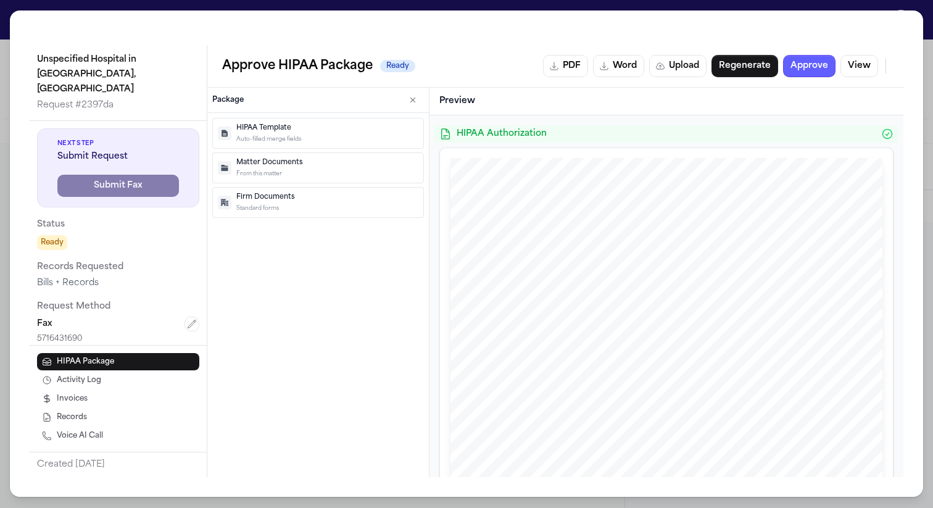
click at [279, 143] on button "HIPAA Template Auto-filled merge fields" at bounding box center [318, 133] width 212 height 31
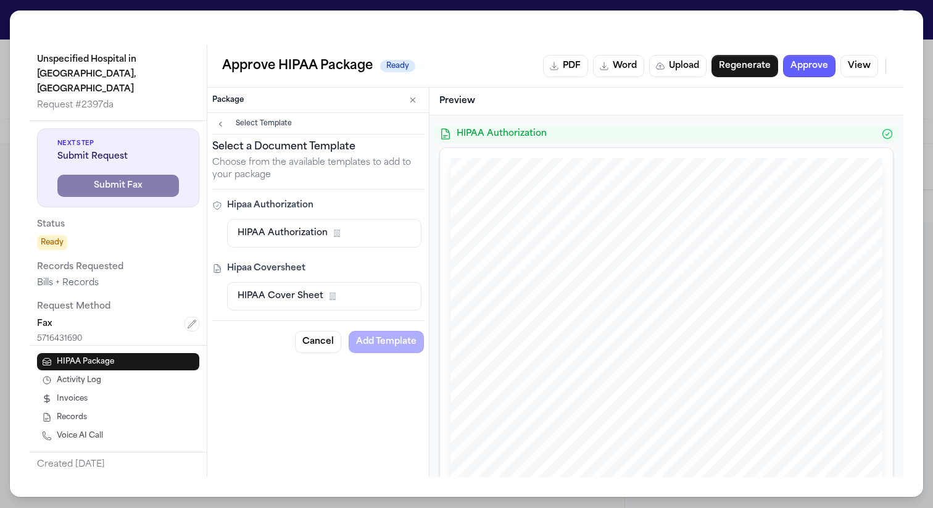
click at [323, 296] on div "HIPAA Cover Sheet Firm Template" at bounding box center [324, 296] width 173 height 12
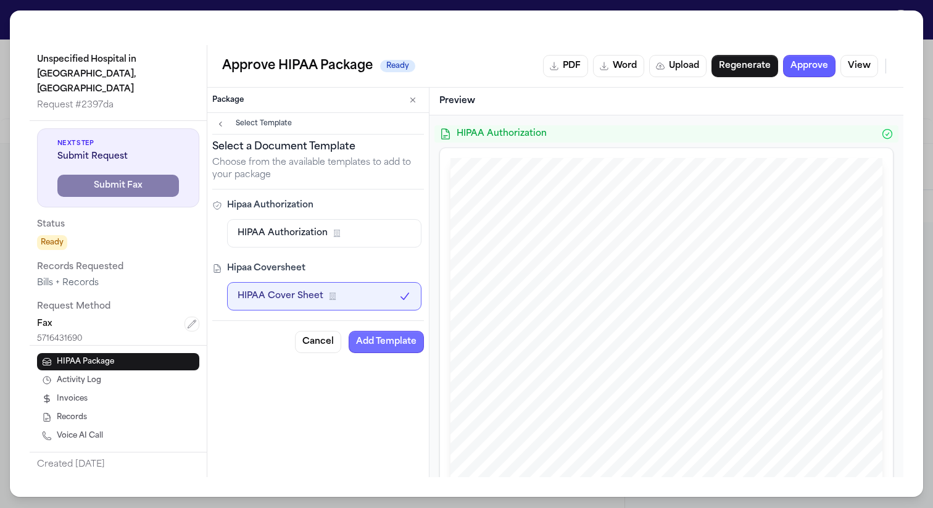
click at [389, 342] on button "Add Template" at bounding box center [386, 342] width 75 height 22
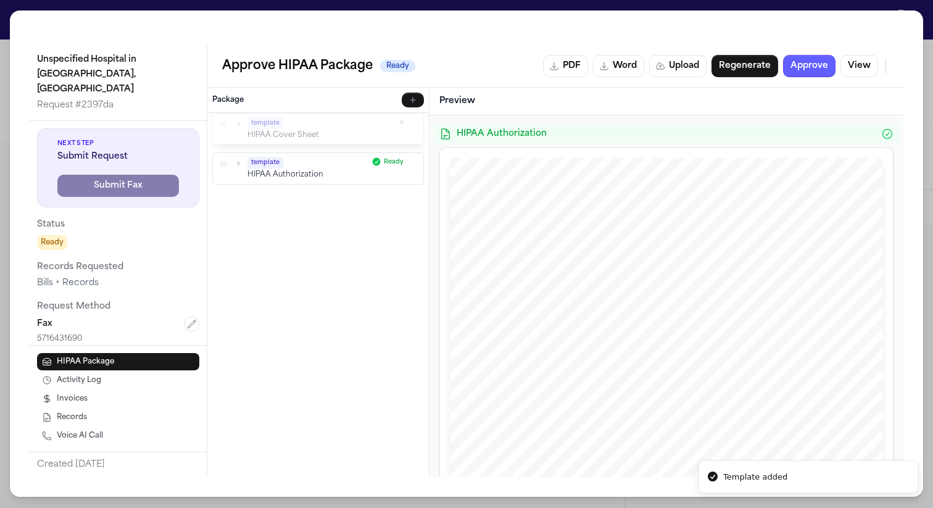
drag, startPoint x: 223, startPoint y: 162, endPoint x: 223, endPoint y: 123, distance: 38.9
click at [223, 123] on icon "button" at bounding box center [223, 123] width 9 height 9
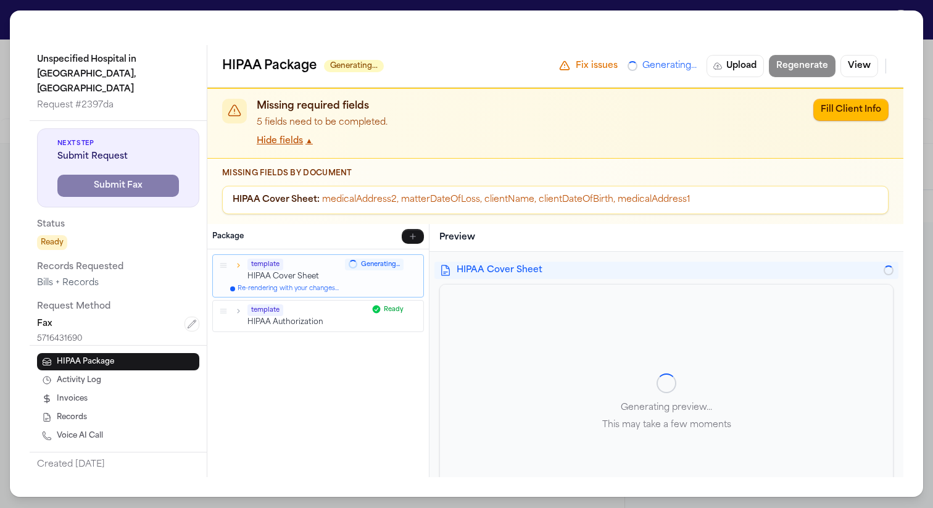
click at [238, 264] on icon "button" at bounding box center [238, 265] width 9 height 9
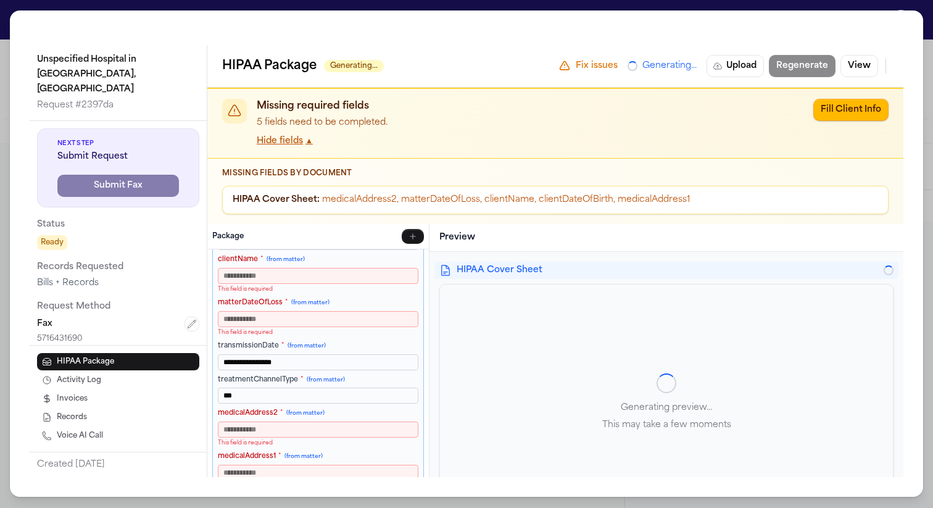
scroll to position [81, 0]
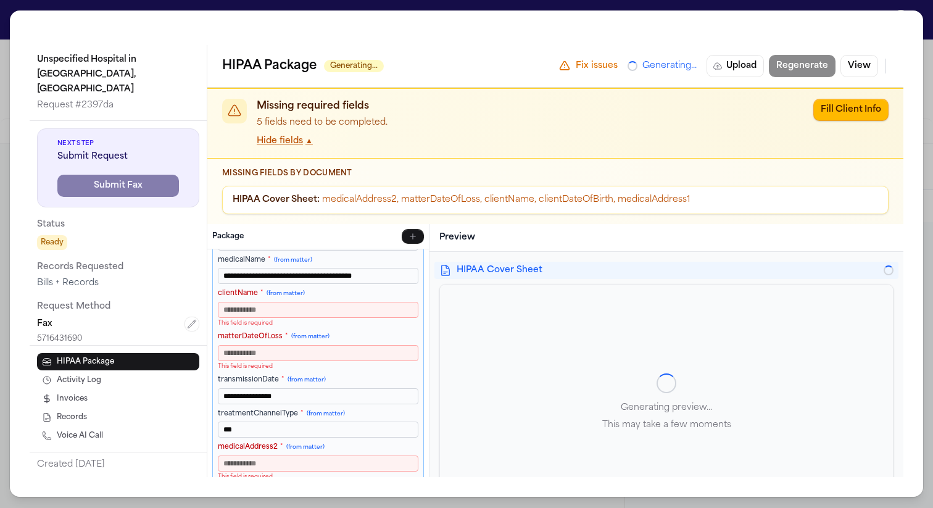
click at [283, 306] on input "clientName * (from matter)" at bounding box center [318, 310] width 201 height 16
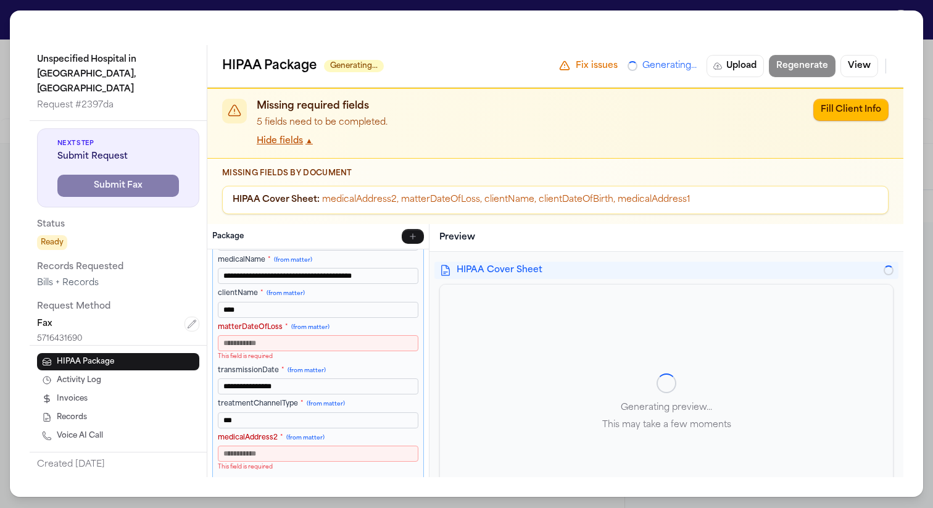
type input "****"
click at [304, 343] on input "matterDateOfLoss * (from matter)" at bounding box center [318, 343] width 201 height 16
paste input "****"
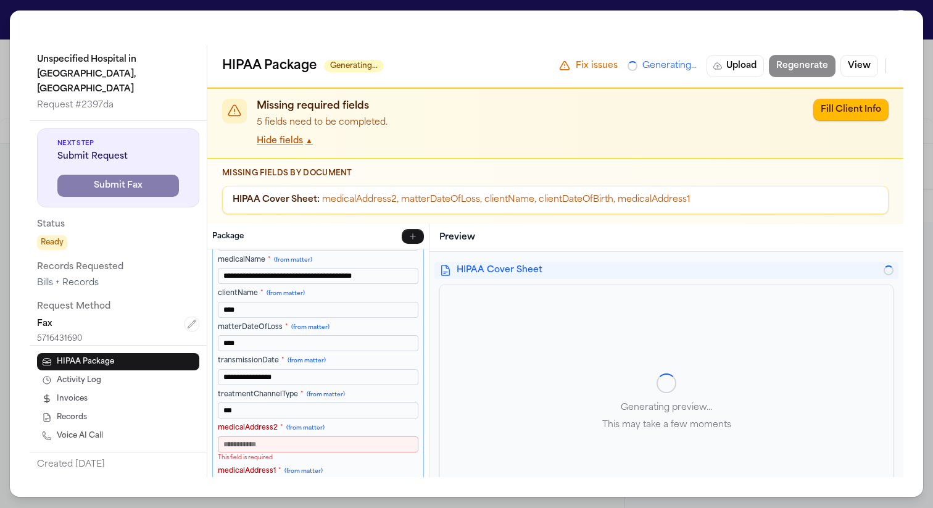
type input "****"
click at [306, 438] on input "medicalAddress2 * (from matter)" at bounding box center [318, 444] width 201 height 16
paste input "****"
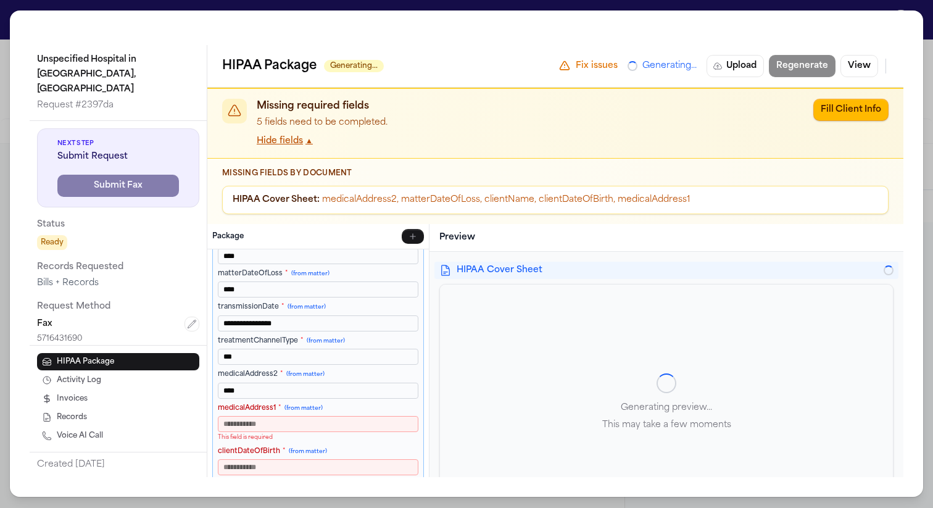
scroll to position [147, 0]
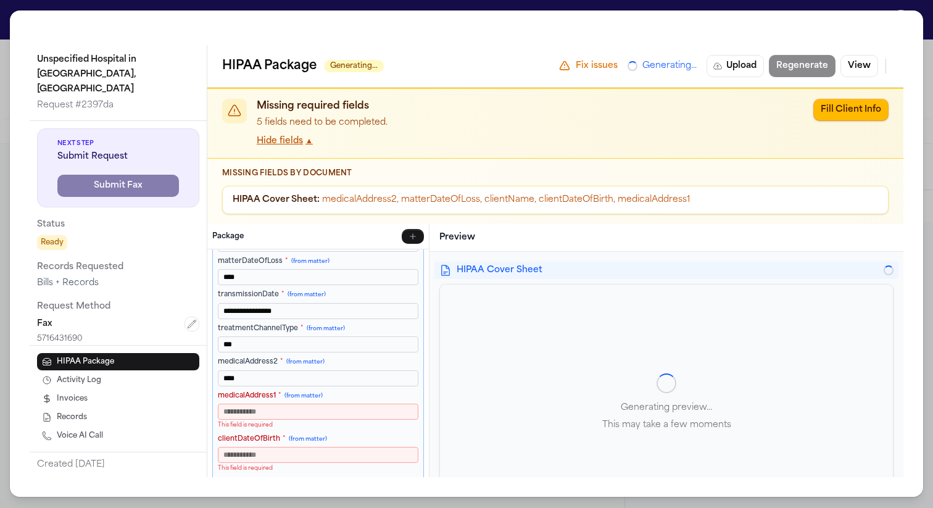
type input "****"
click at [301, 419] on input "medicalAddress1 * (from matter)" at bounding box center [318, 412] width 201 height 16
paste input "****"
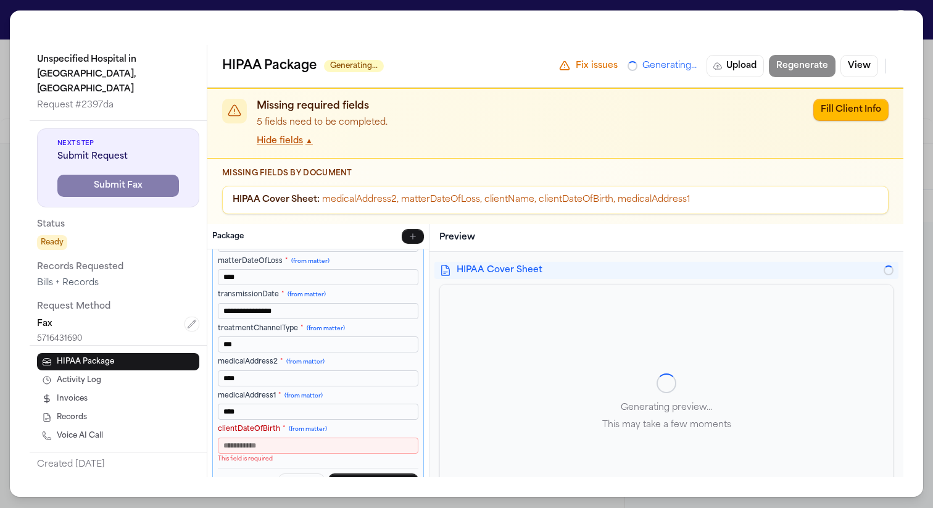
type input "****"
click at [307, 449] on input "clientDateOfBirth * (from matter)" at bounding box center [318, 446] width 201 height 16
paste input "****"
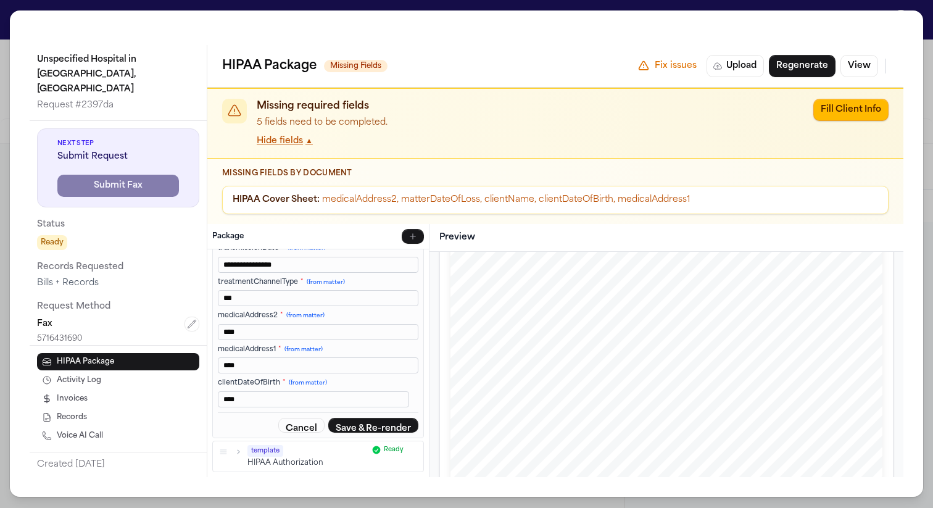
scroll to position [231, 0]
type input "****"
click at [383, 427] on button "Save & Re-render" at bounding box center [373, 425] width 90 height 15
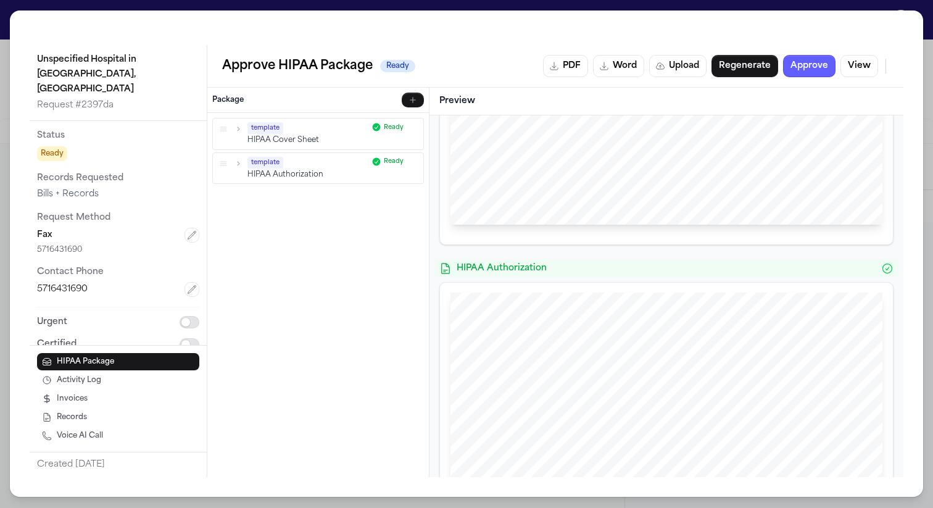
scroll to position [95, 0]
click at [818, 64] on button "Approve" at bounding box center [809, 66] width 52 height 22
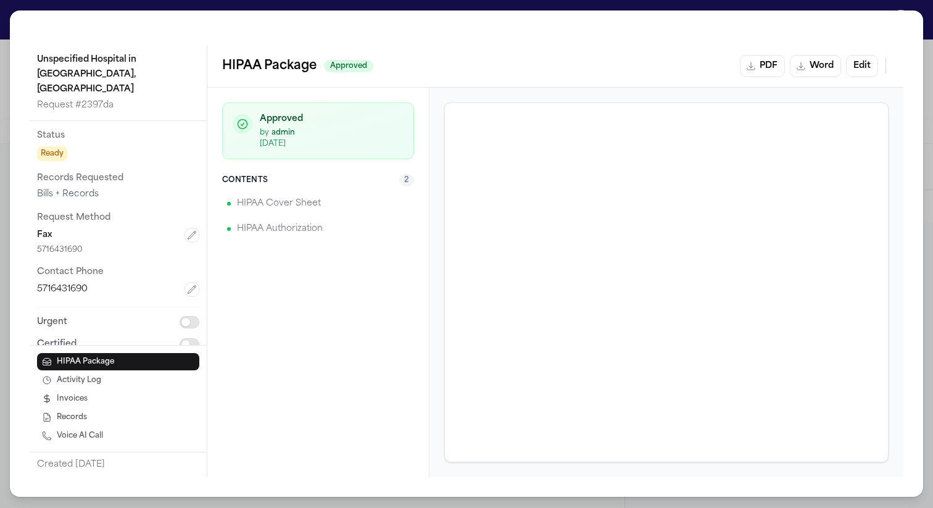
click at [925, 8] on div "Unspecified Hospital in Hidalgo County, TX Request # 2397da Next Step Submit Re…" at bounding box center [466, 254] width 933 height 508
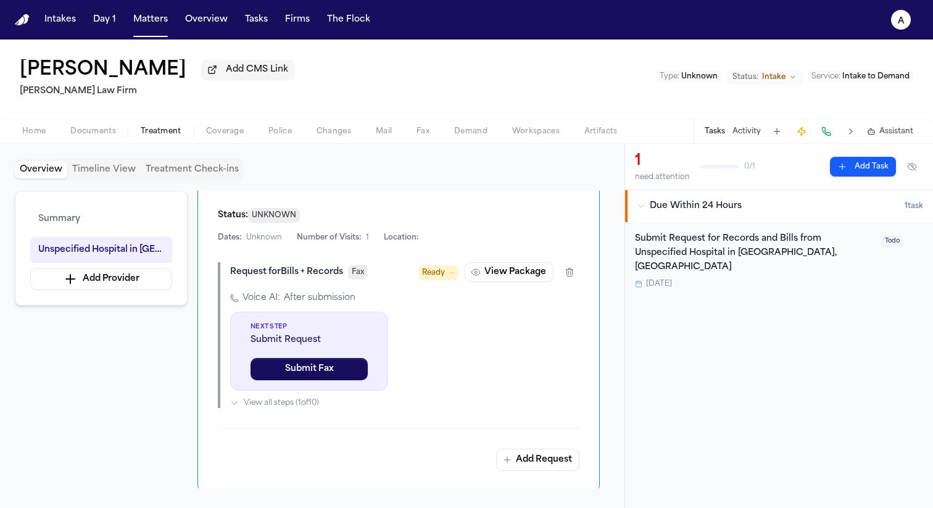
scroll to position [394, 0]
click at [298, 397] on span "View all steps ( 1 of 10 )" at bounding box center [281, 402] width 75 height 10
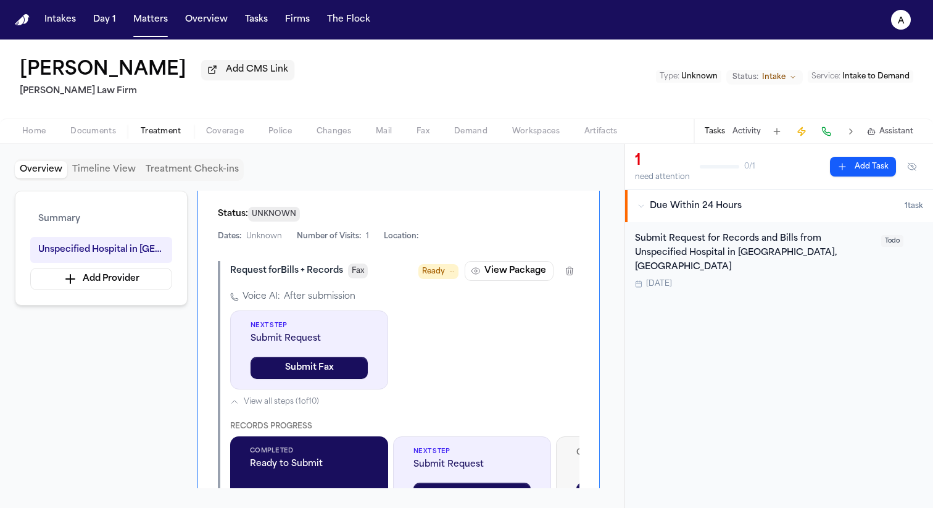
click at [298, 397] on span "View all steps ( 1 of 10 )" at bounding box center [281, 402] width 75 height 10
